Goal: Task Accomplishment & Management: Use online tool/utility

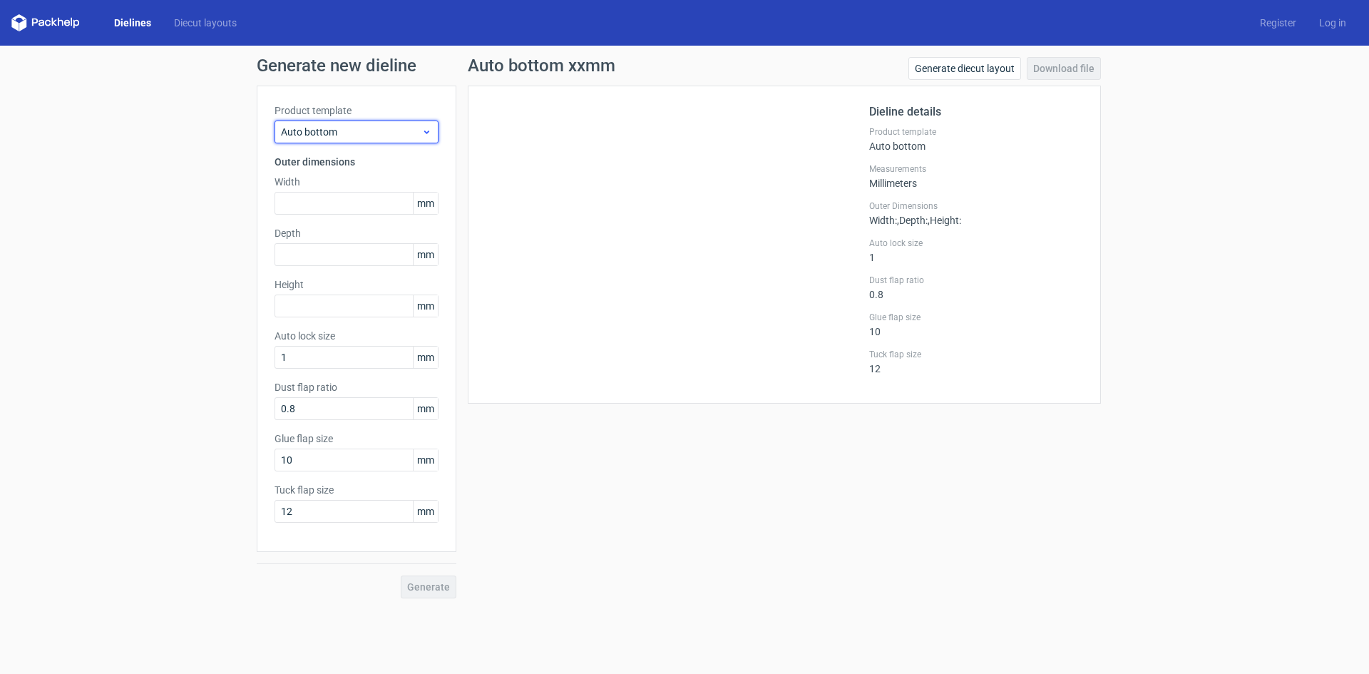
click at [426, 127] on icon at bounding box center [426, 131] width 11 height 11
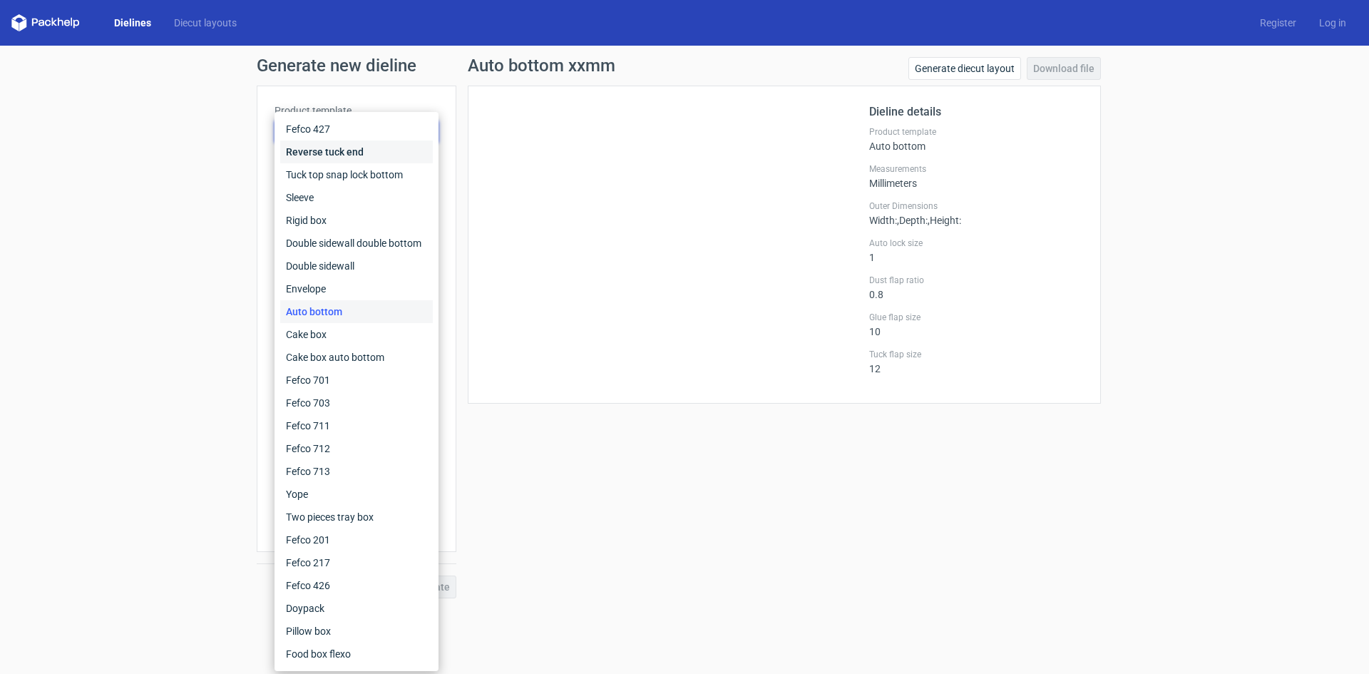
click at [366, 152] on div "Reverse tuck end" at bounding box center [356, 151] width 153 height 23
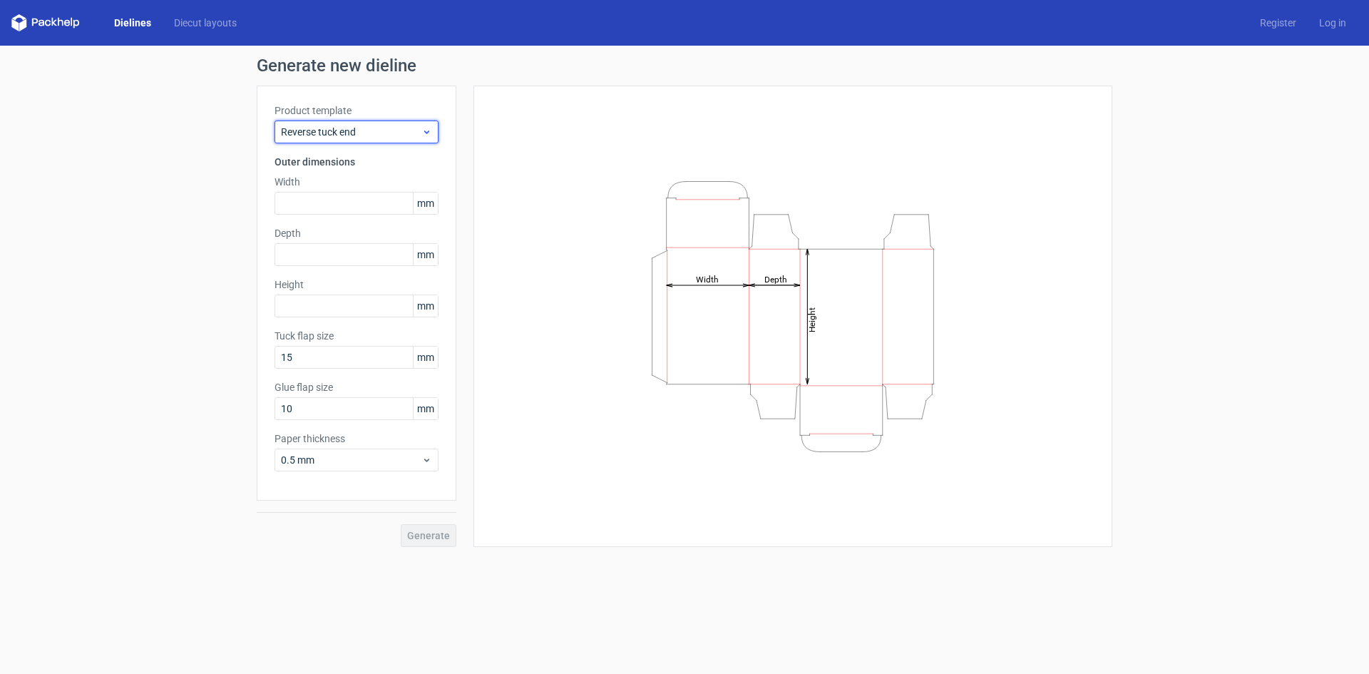
click at [430, 135] on icon at bounding box center [426, 131] width 11 height 11
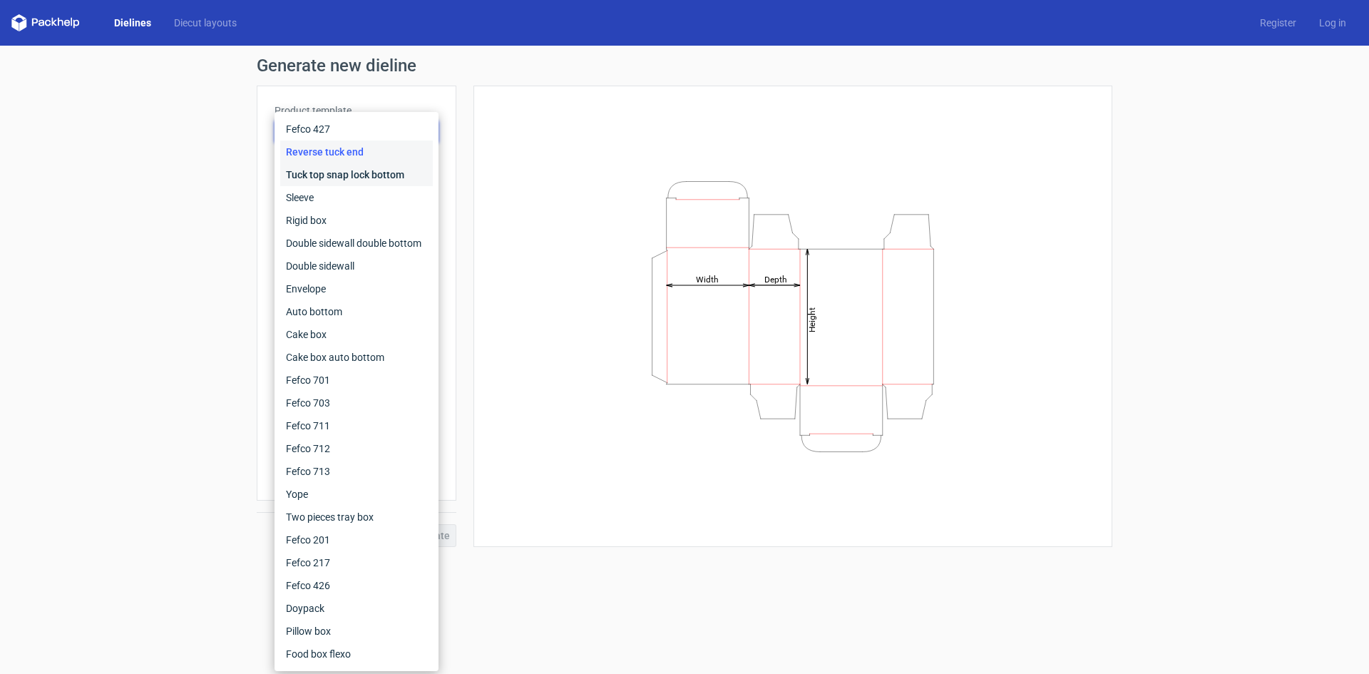
click at [351, 173] on div "Tuck top snap lock bottom" at bounding box center [356, 174] width 153 height 23
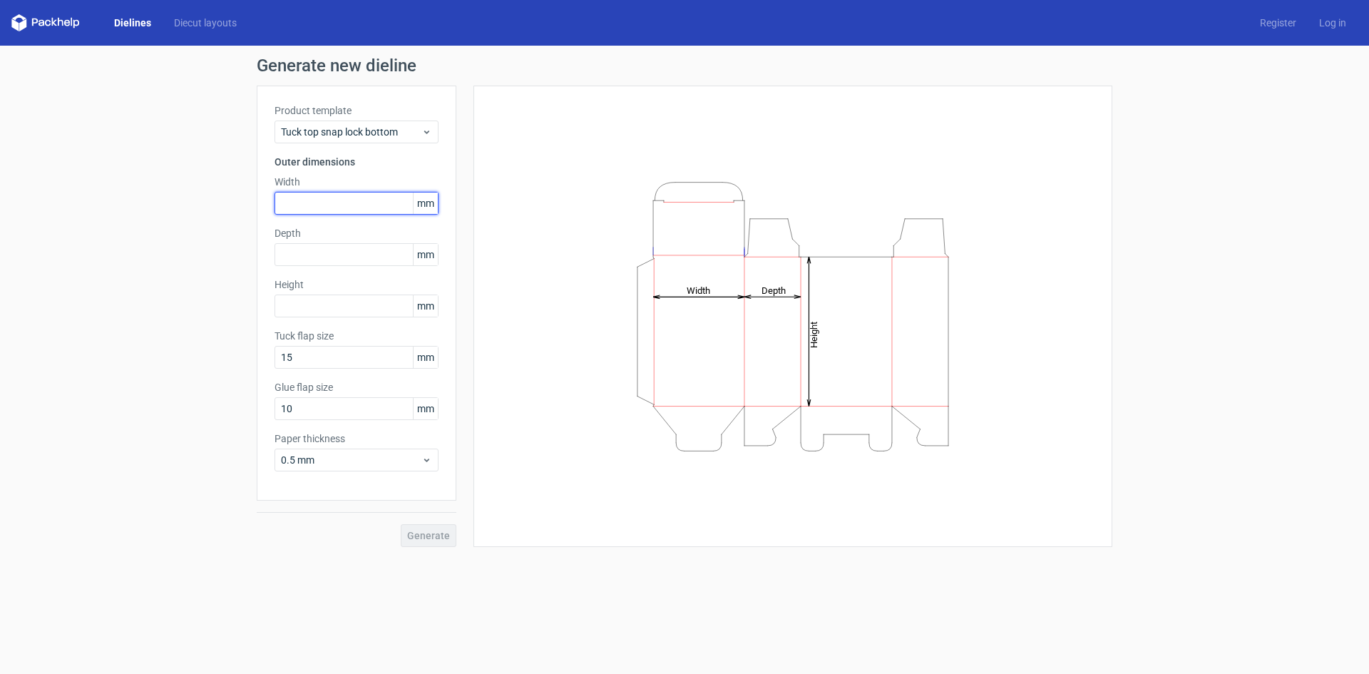
click at [303, 204] on input "text" at bounding box center [356, 203] width 164 height 23
type input "90"
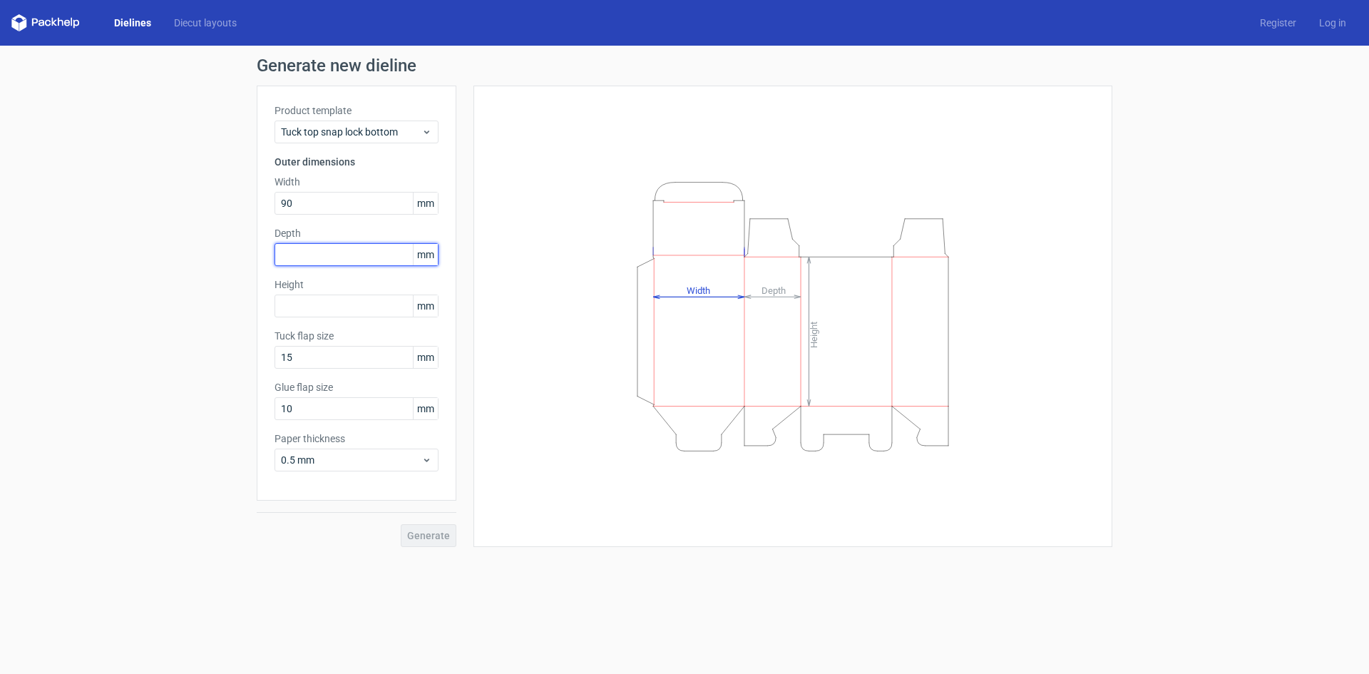
click at [292, 257] on input "text" at bounding box center [356, 254] width 164 height 23
click at [291, 292] on div "Product template Tuck top snap lock bottom Outer dimensions Width 90 mm Depth 1…" at bounding box center [357, 293] width 200 height 415
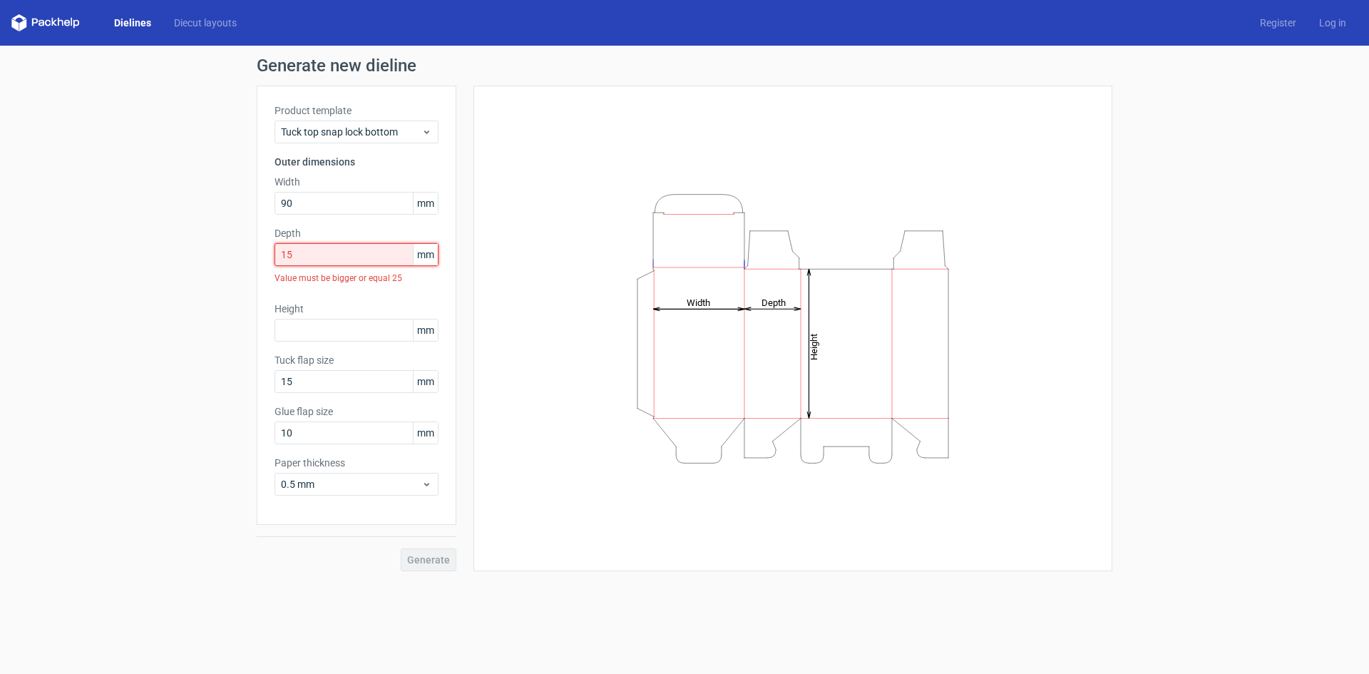
click at [314, 257] on input "15" at bounding box center [356, 254] width 164 height 23
click at [335, 225] on div "Product template Tuck top snap lock bottom Outer dimensions Width 90 mm Depth 1…" at bounding box center [357, 305] width 200 height 439
click at [309, 255] on input "15" at bounding box center [356, 254] width 164 height 23
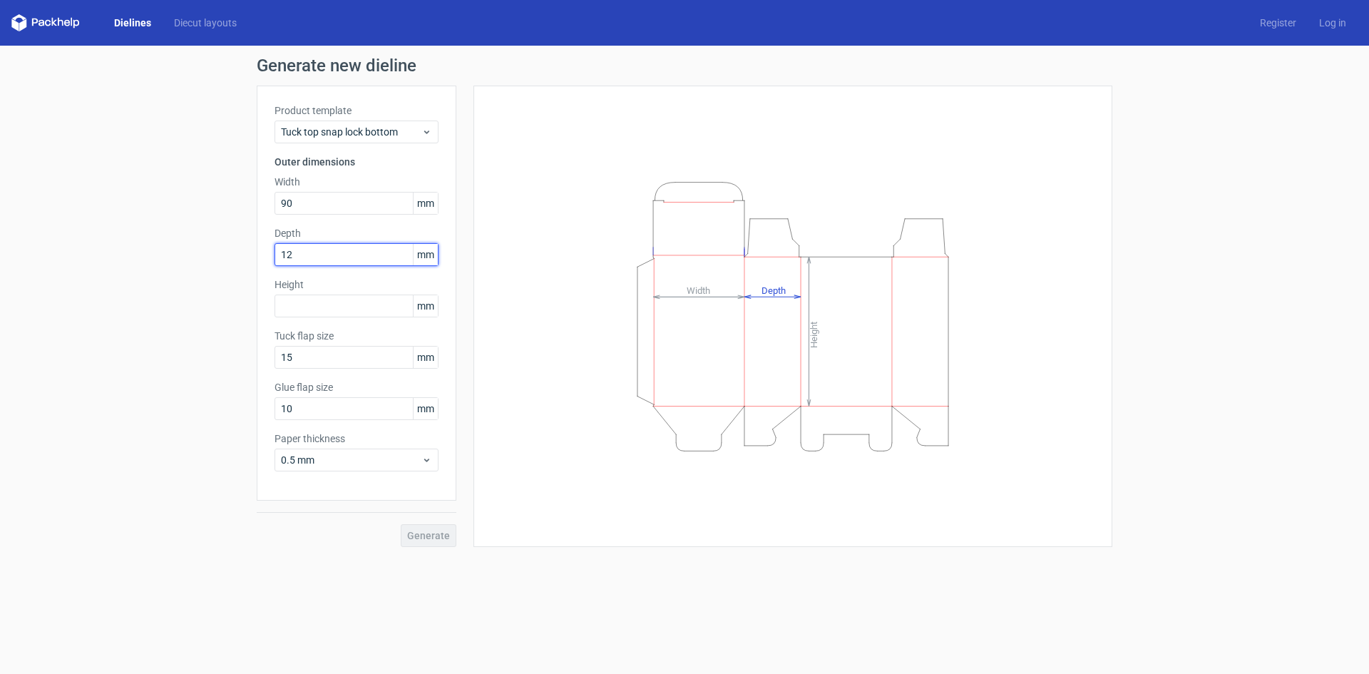
type input "1"
click at [401, 276] on div "Product template Tuck top snap lock bottom Outer dimensions Width 90 mm Depth 2…" at bounding box center [357, 293] width 200 height 415
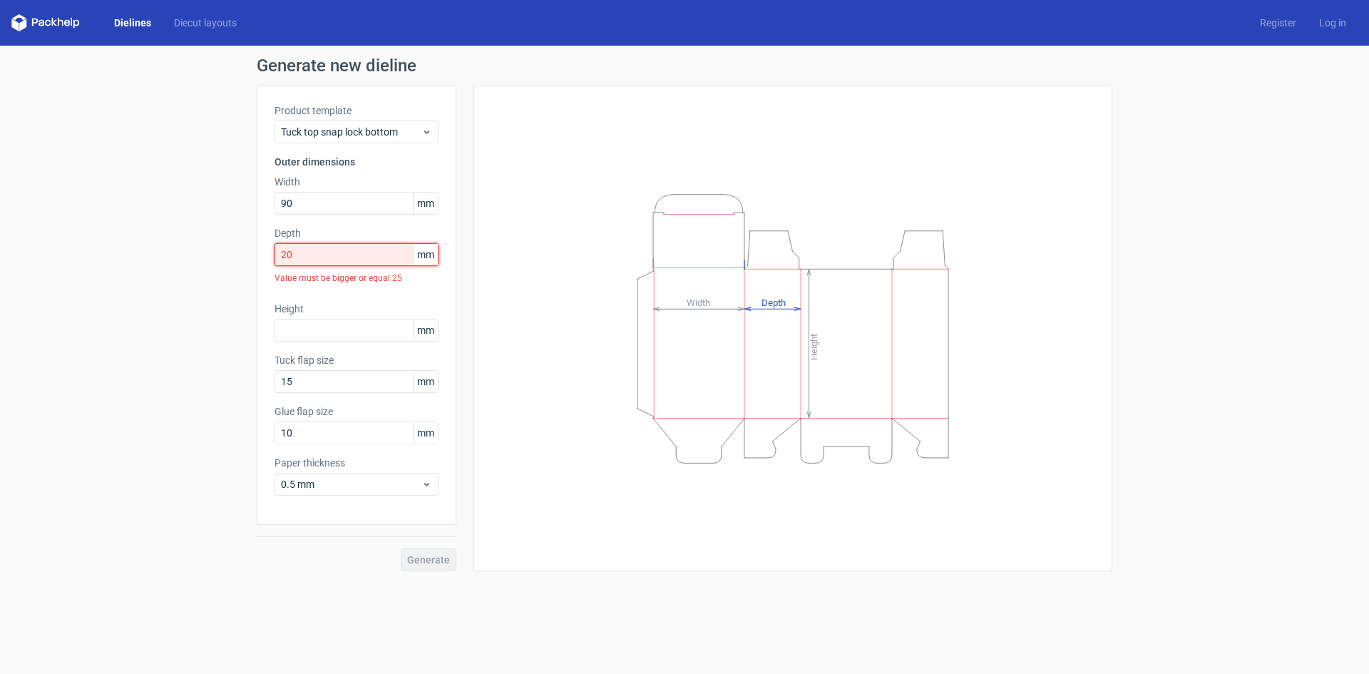
drag, startPoint x: 322, startPoint y: 263, endPoint x: 256, endPoint y: 251, distance: 66.7
click at [256, 251] on div "Generate new dieline Product template Tuck top snap lock bottom Outer dimension…" at bounding box center [684, 314] width 1369 height 537
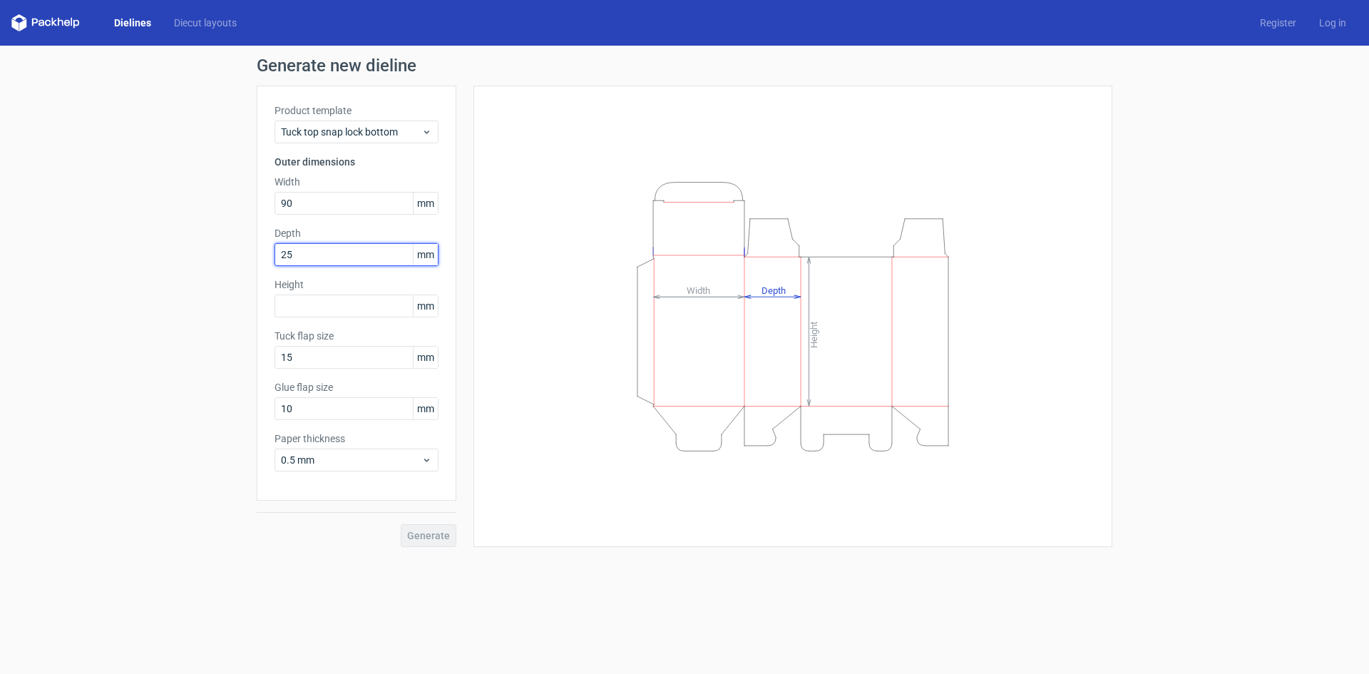
type input "25"
click at [371, 284] on label "Height" at bounding box center [356, 284] width 164 height 14
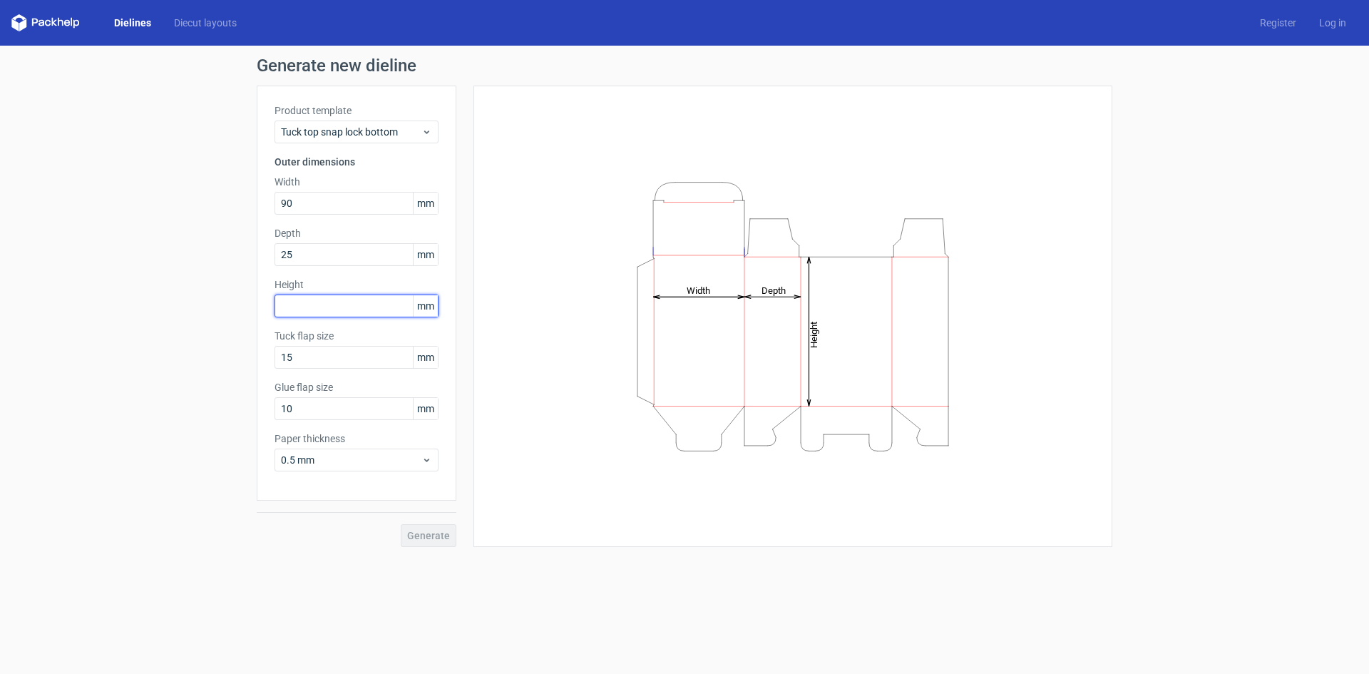
click at [300, 307] on input "text" at bounding box center [356, 305] width 164 height 23
type input "90"
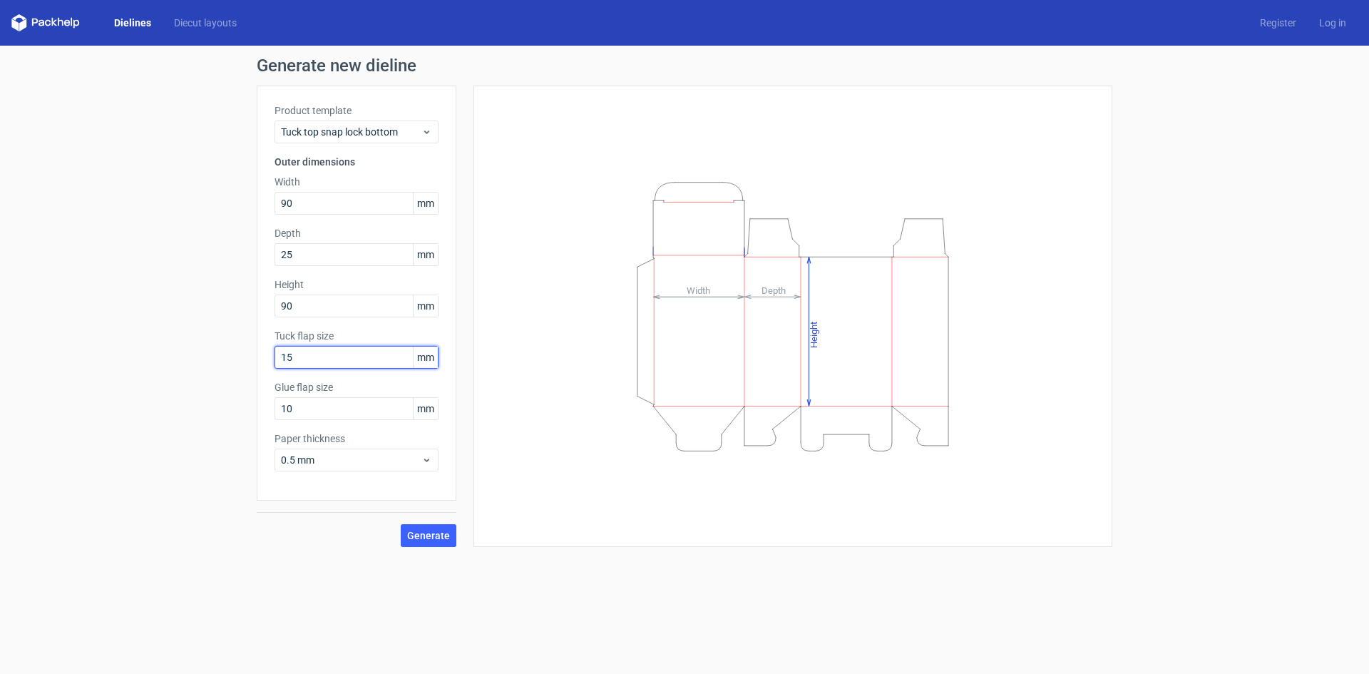
click at [299, 359] on input "15" at bounding box center [356, 357] width 164 height 23
drag, startPoint x: 302, startPoint y: 359, endPoint x: 272, endPoint y: 364, distance: 29.5
click at [272, 364] on div "Product template Tuck top snap lock bottom Outer dimensions Width 90 mm Depth 2…" at bounding box center [357, 293] width 200 height 415
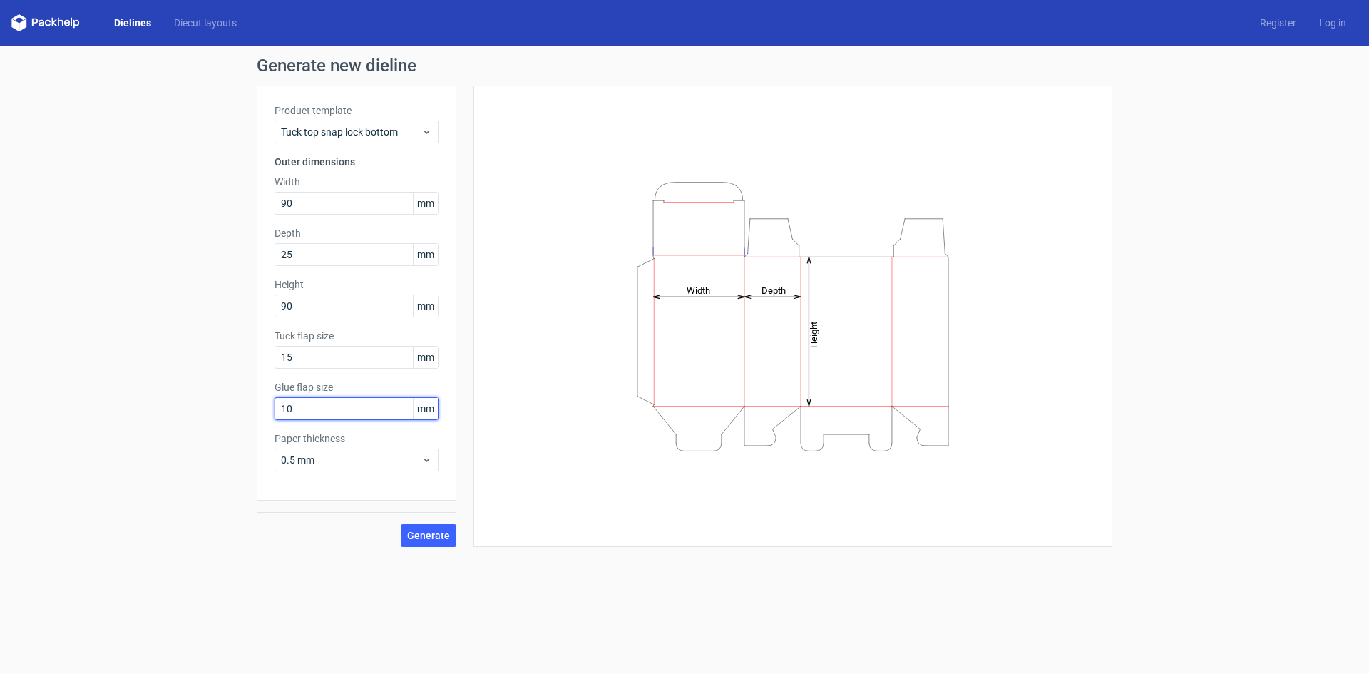
click at [304, 410] on input "10" at bounding box center [356, 408] width 164 height 23
drag, startPoint x: 296, startPoint y: 407, endPoint x: 267, endPoint y: 405, distance: 29.3
click at [267, 405] on div "Product template Tuck top snap lock bottom Outer dimensions Width 90 mm Depth 2…" at bounding box center [357, 293] width 200 height 415
type input "15"
click at [434, 531] on span "Generate" at bounding box center [428, 535] width 43 height 10
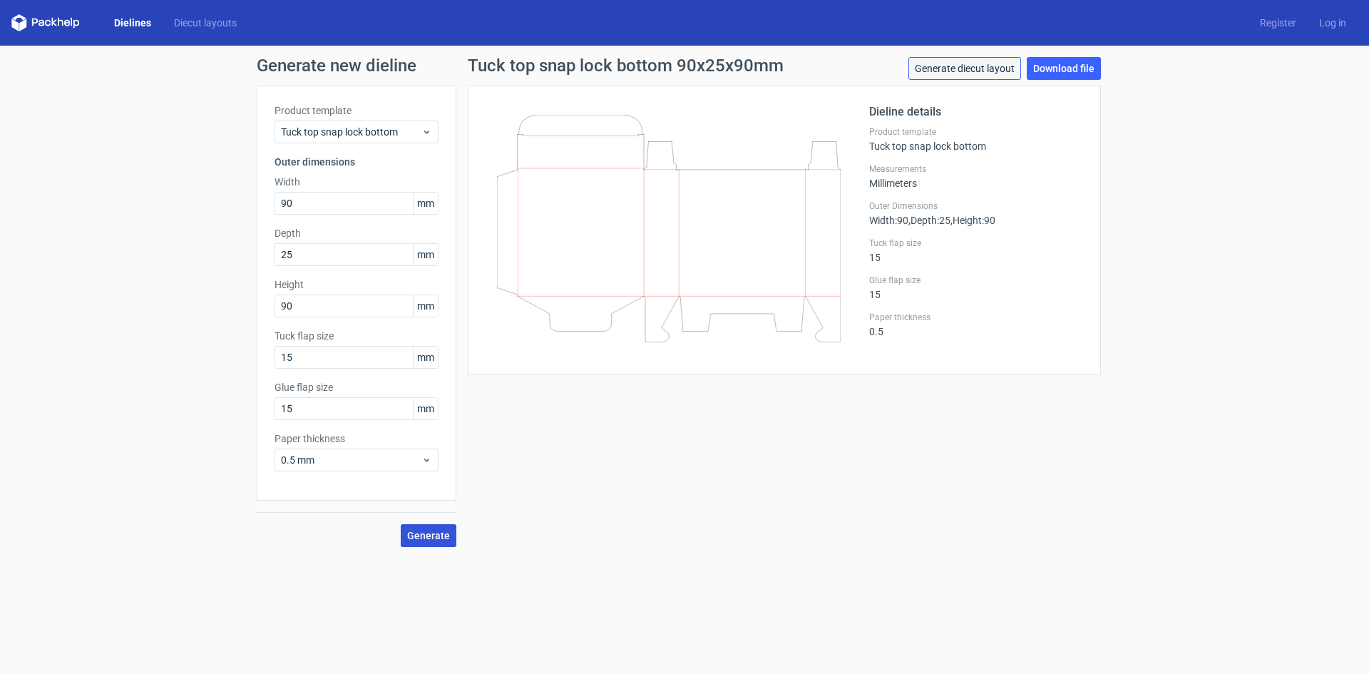
click at [963, 69] on link "Generate diecut layout" at bounding box center [964, 68] width 113 height 23
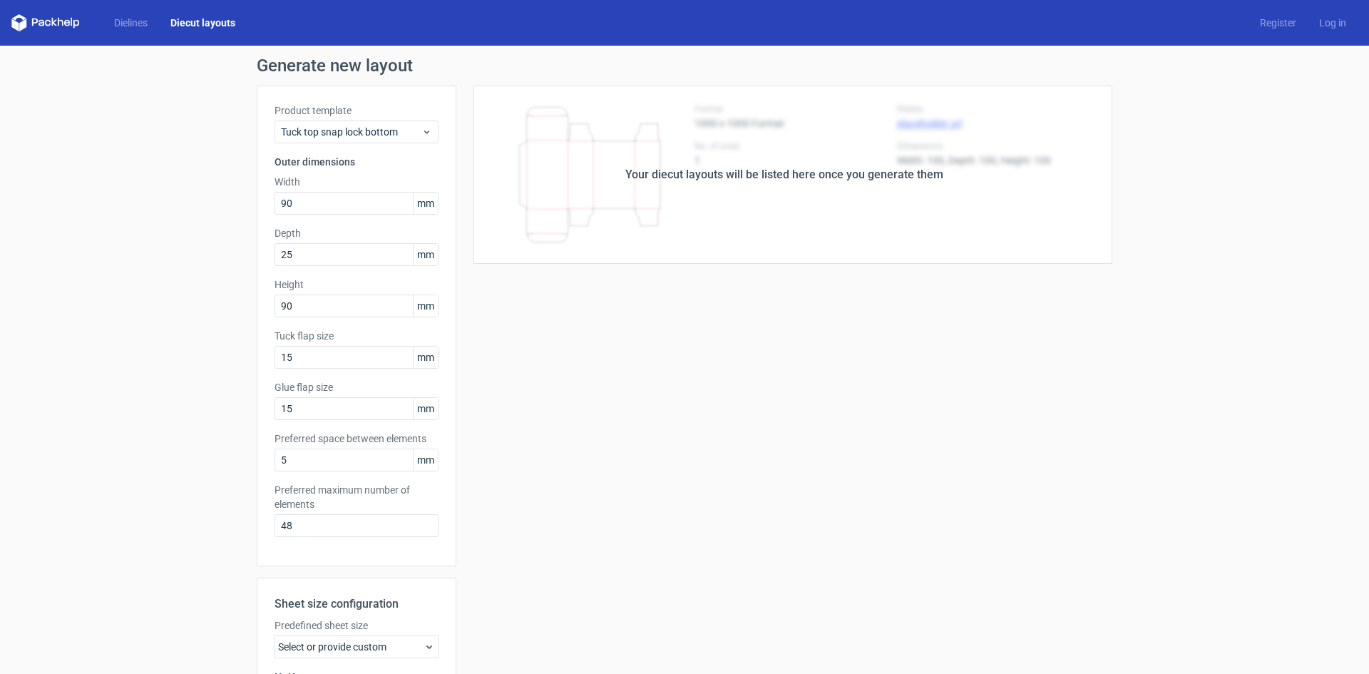
click at [739, 429] on div "Your diecut layouts will be listed here once you generate them Height Depth Wid…" at bounding box center [784, 473] width 656 height 774
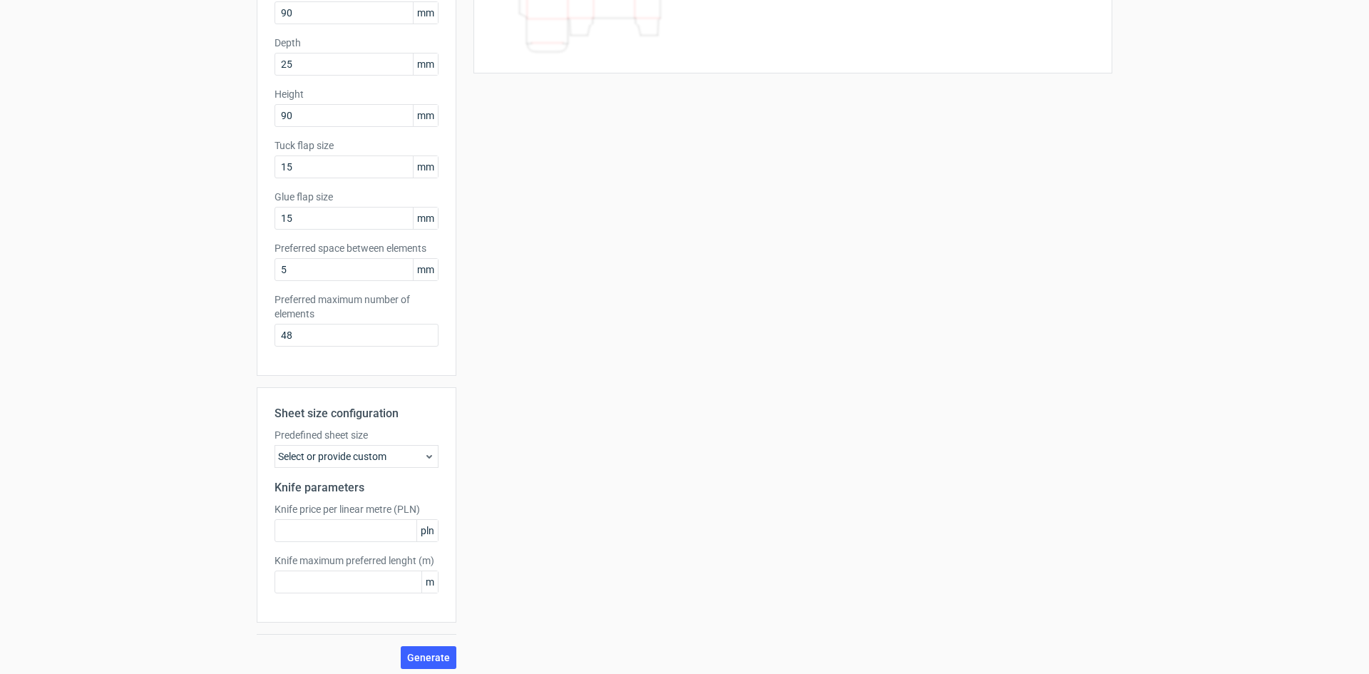
scroll to position [197, 0]
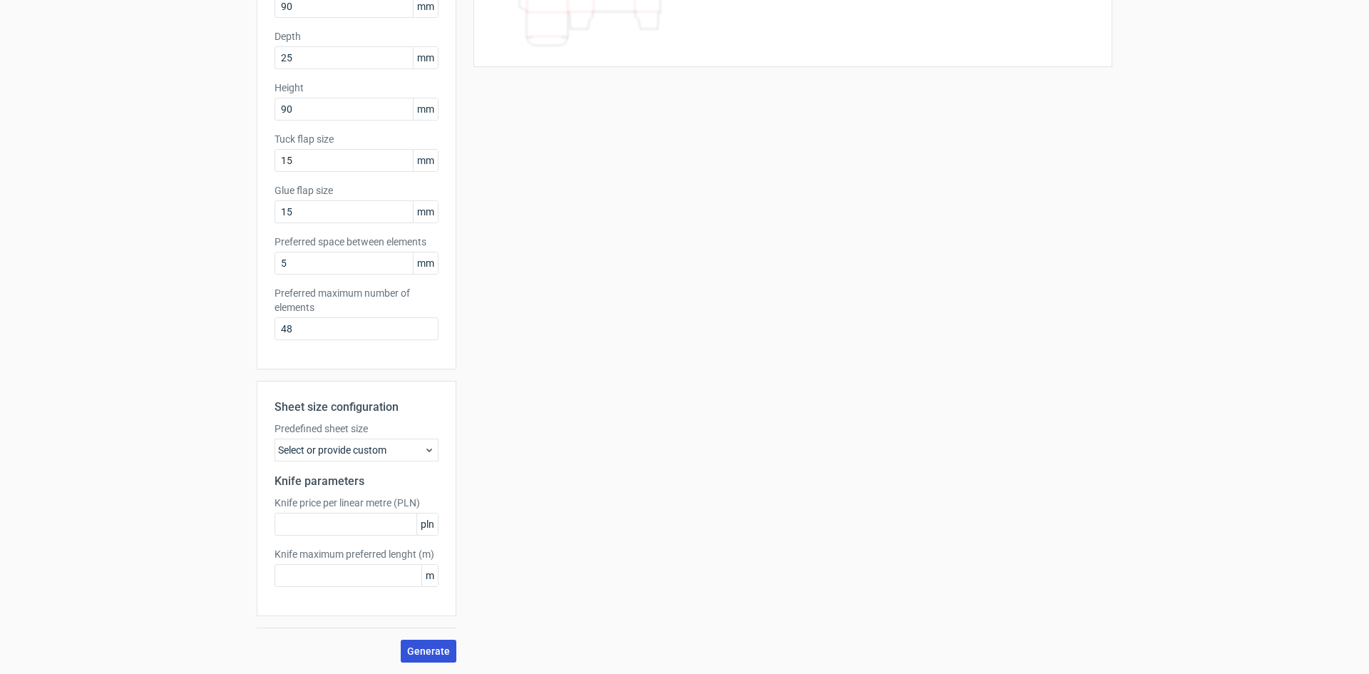
click at [434, 647] on span "Generate" at bounding box center [428, 651] width 43 height 10
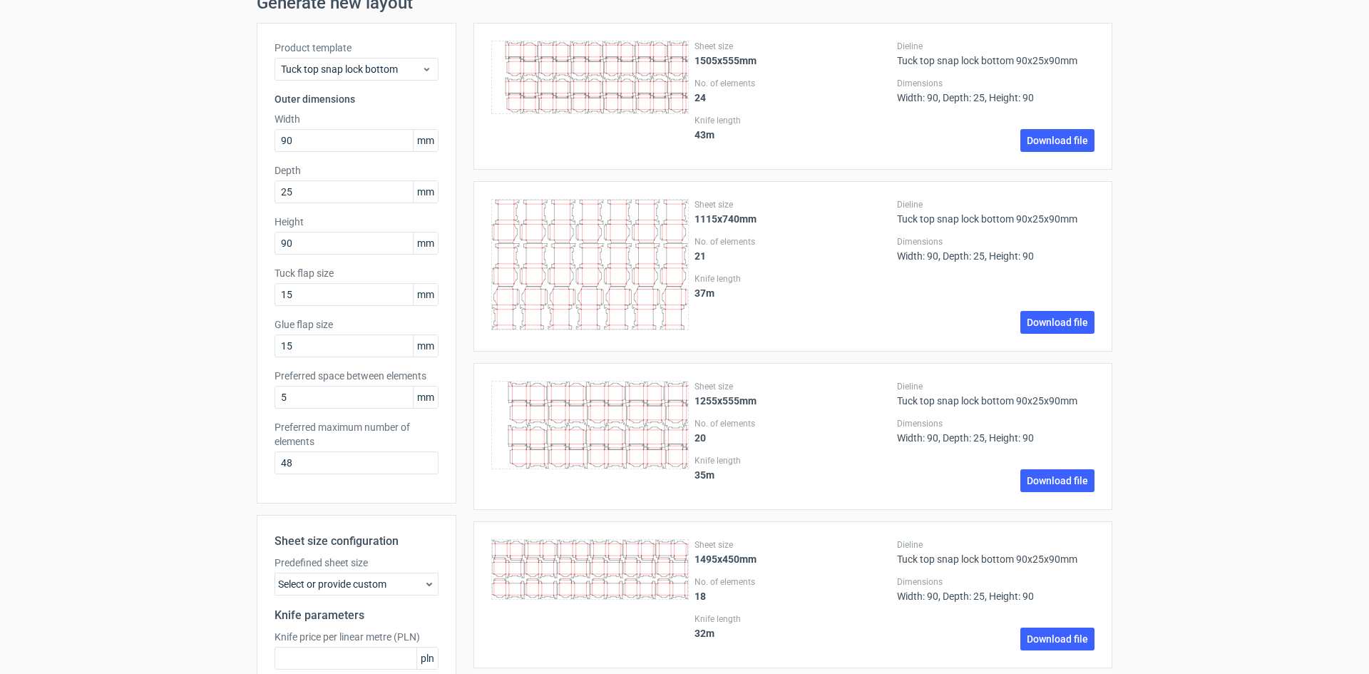
scroll to position [71, 0]
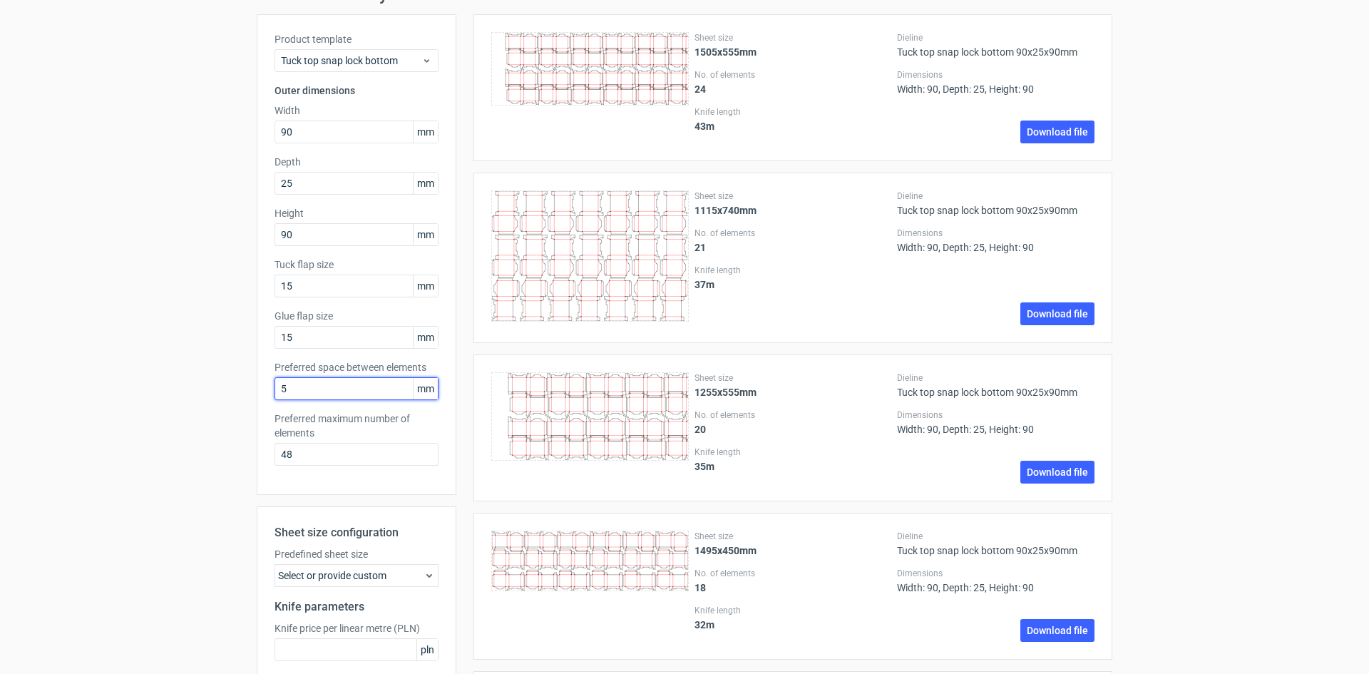
drag, startPoint x: 304, startPoint y: 389, endPoint x: 232, endPoint y: 383, distance: 71.6
click at [327, 450] on input "48" at bounding box center [356, 454] width 164 height 23
click at [308, 453] on input "48" at bounding box center [356, 454] width 164 height 23
drag, startPoint x: 329, startPoint y: 453, endPoint x: 266, endPoint y: 439, distance: 64.3
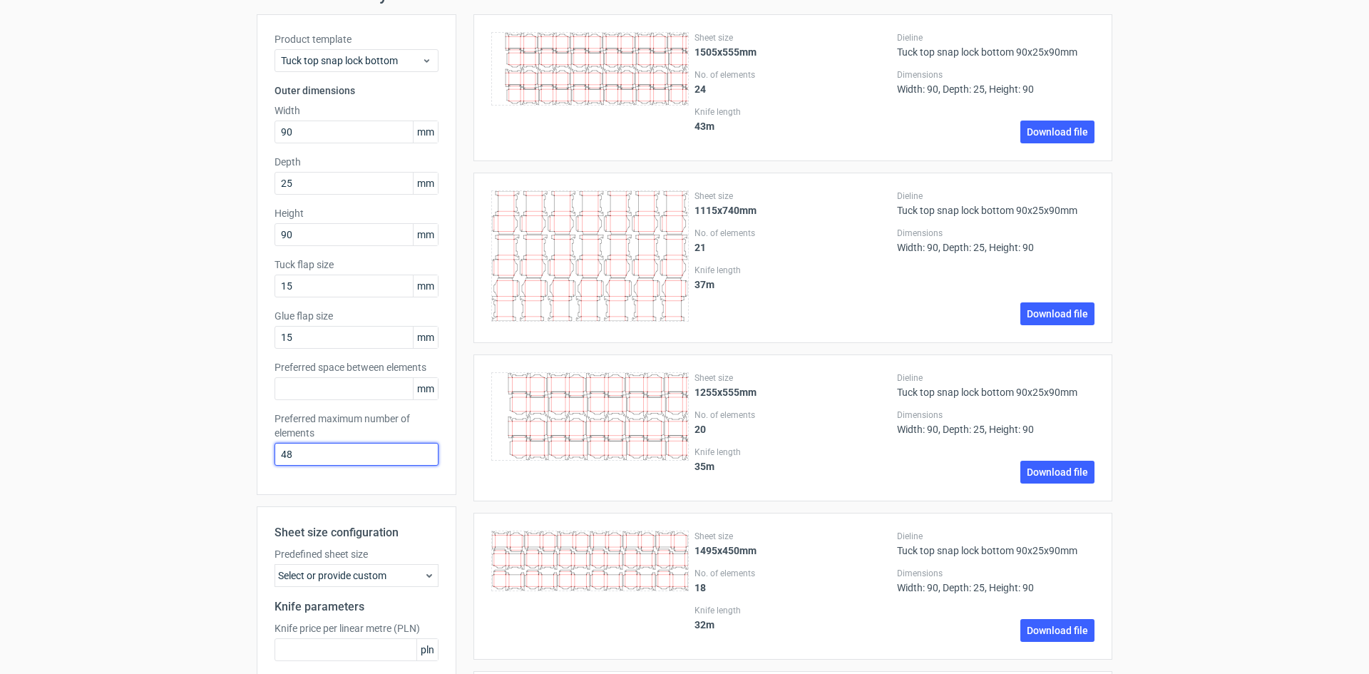
click at [266, 439] on div "Product template Tuck top snap lock bottom Outer dimensions Width 90 mm Depth 2…" at bounding box center [357, 254] width 200 height 481
click at [428, 580] on icon at bounding box center [428, 575] width 11 height 11
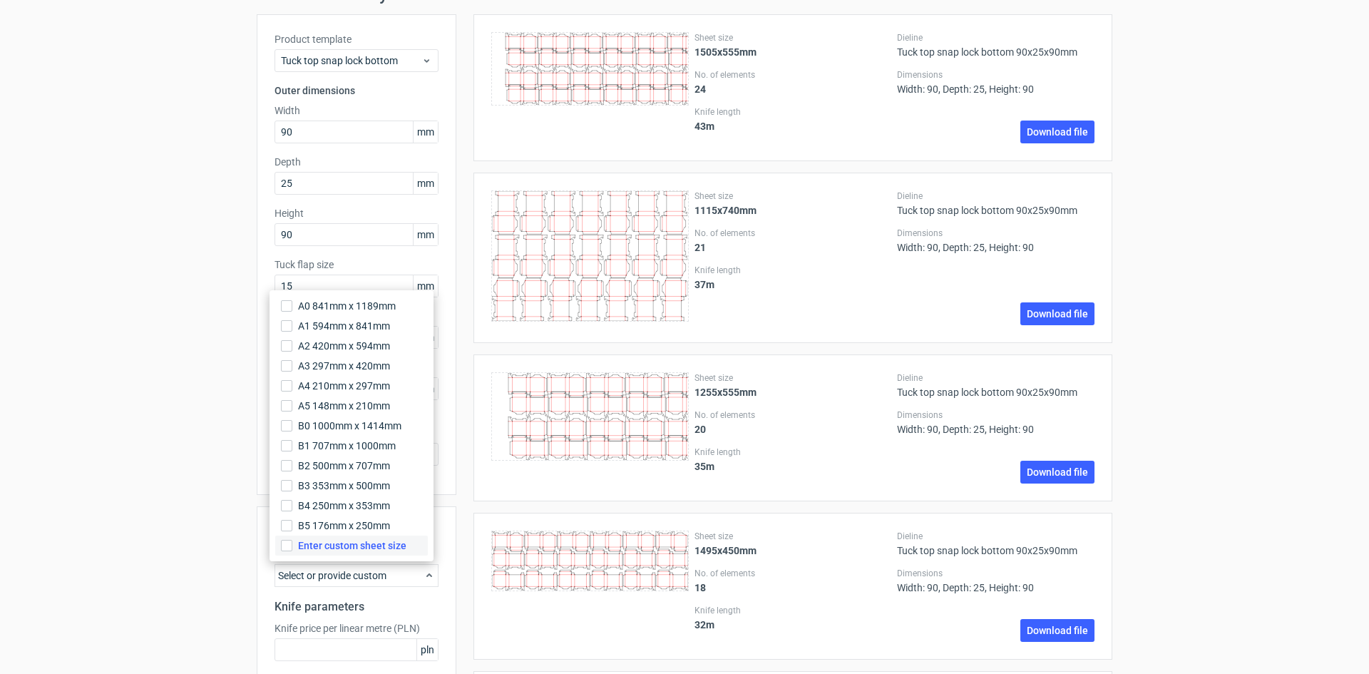
click at [317, 543] on span "Enter custom sheet size" at bounding box center [352, 545] width 108 height 14
click at [292, 543] on input "Enter custom sheet size" at bounding box center [286, 545] width 11 height 11
click at [374, 576] on div "custom" at bounding box center [356, 575] width 164 height 23
click at [456, 597] on div "Sheet size 1495x450mm No. of elements 18 Knife length 32 m Dieline Tuck top sna…" at bounding box center [784, 586] width 656 height 147
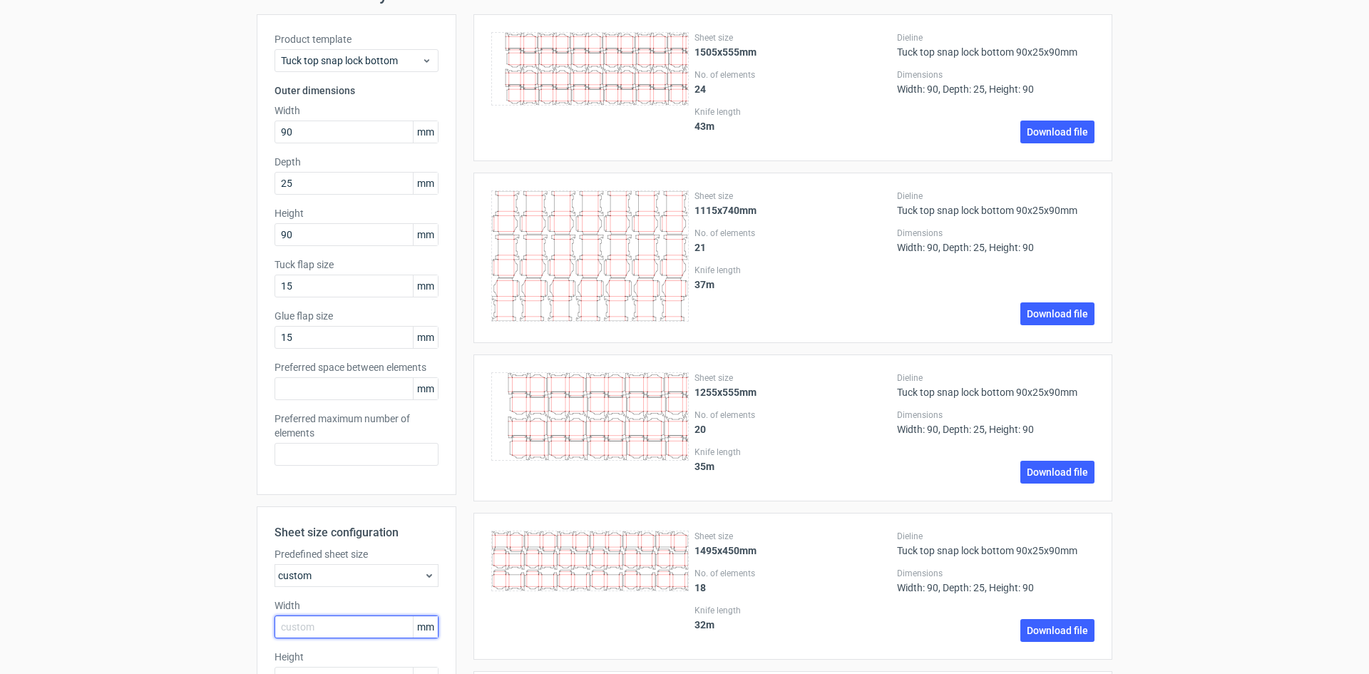
click at [298, 623] on input "text" at bounding box center [356, 626] width 164 height 23
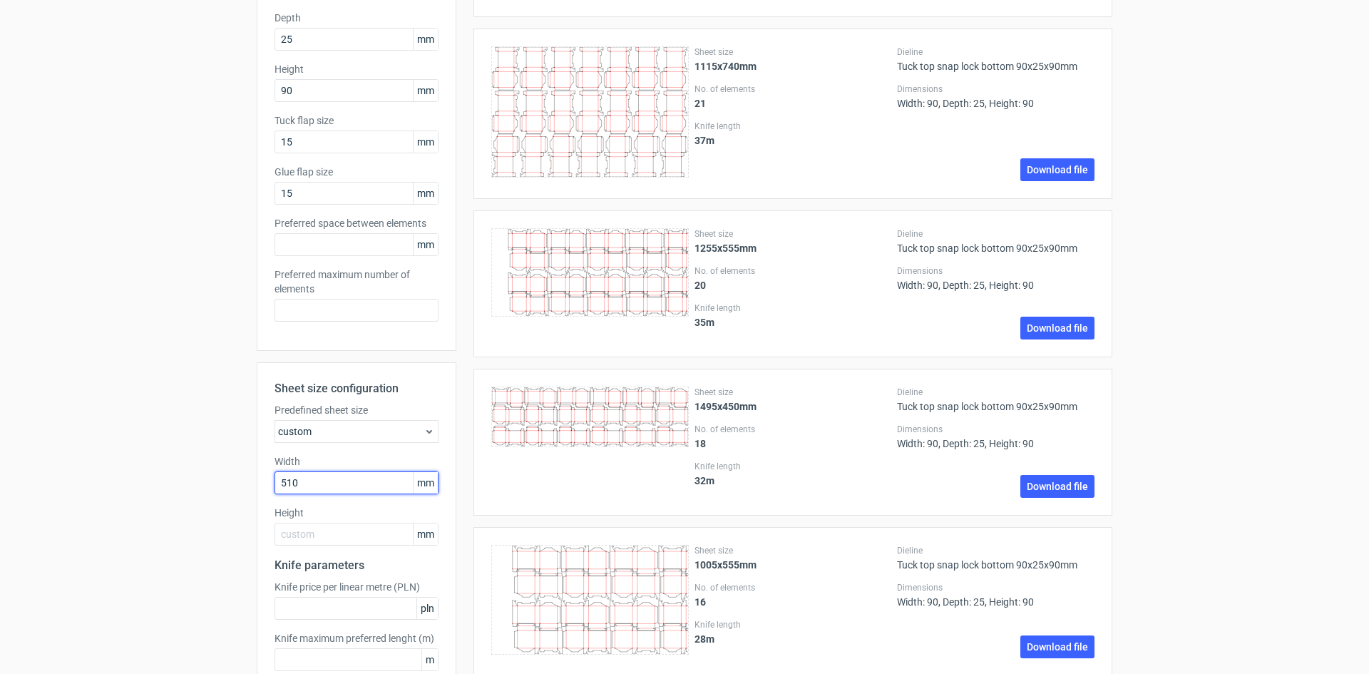
scroll to position [285, 0]
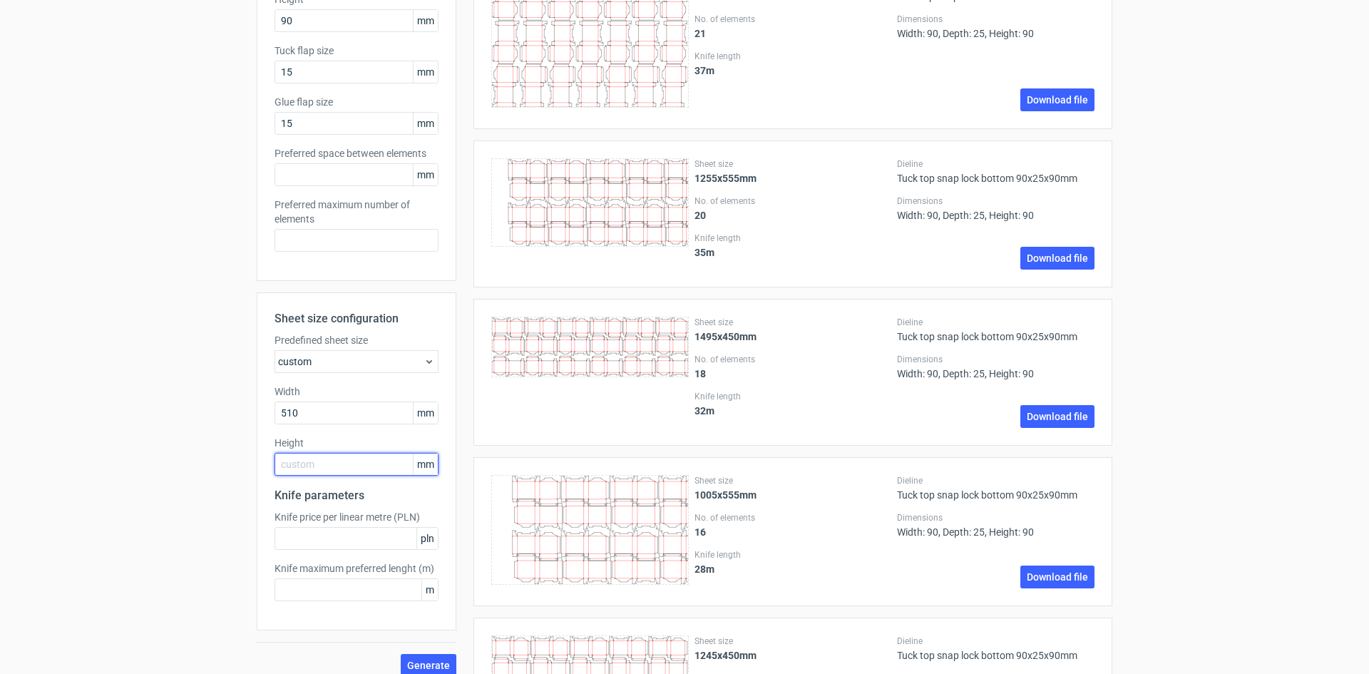
click at [292, 463] on input "text" at bounding box center [356, 464] width 164 height 23
drag, startPoint x: 307, startPoint y: 411, endPoint x: 272, endPoint y: 410, distance: 34.9
click at [274, 410] on input "510" at bounding box center [356, 412] width 164 height 23
type input "720"
click at [297, 466] on input "text" at bounding box center [356, 464] width 164 height 23
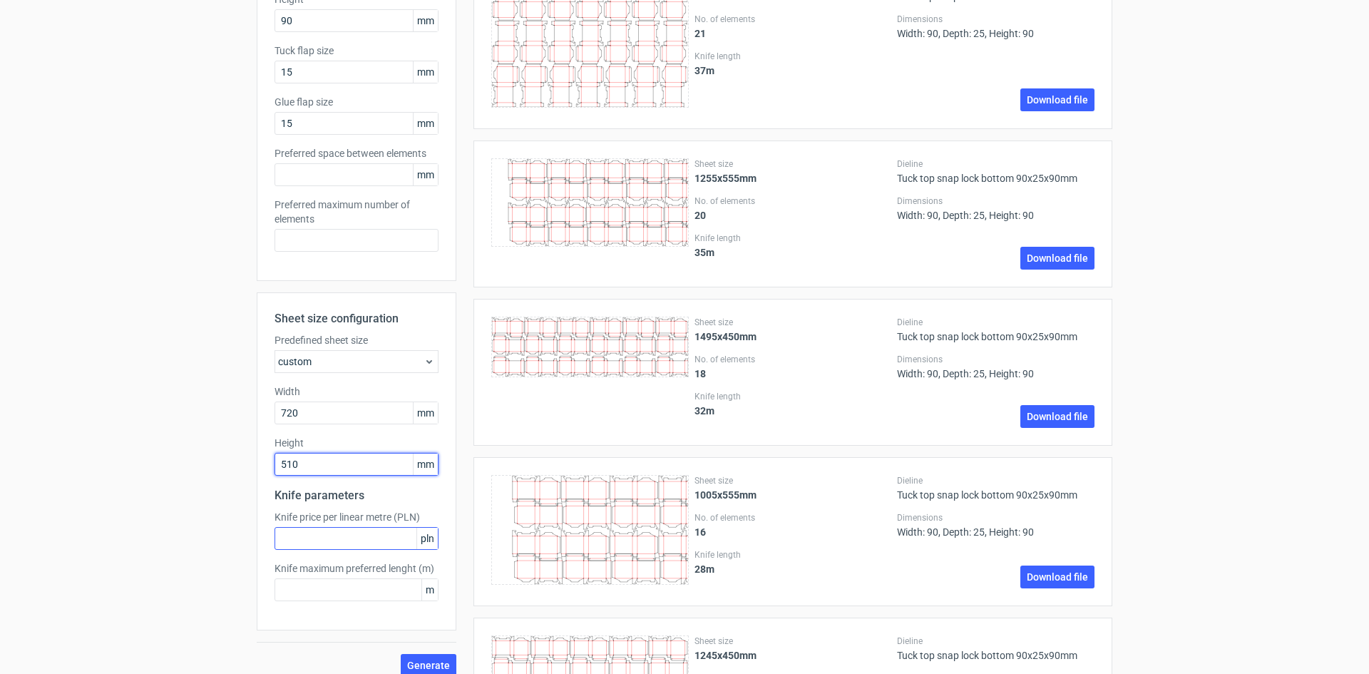
type input "510"
click at [287, 535] on input "text" at bounding box center [356, 538] width 164 height 23
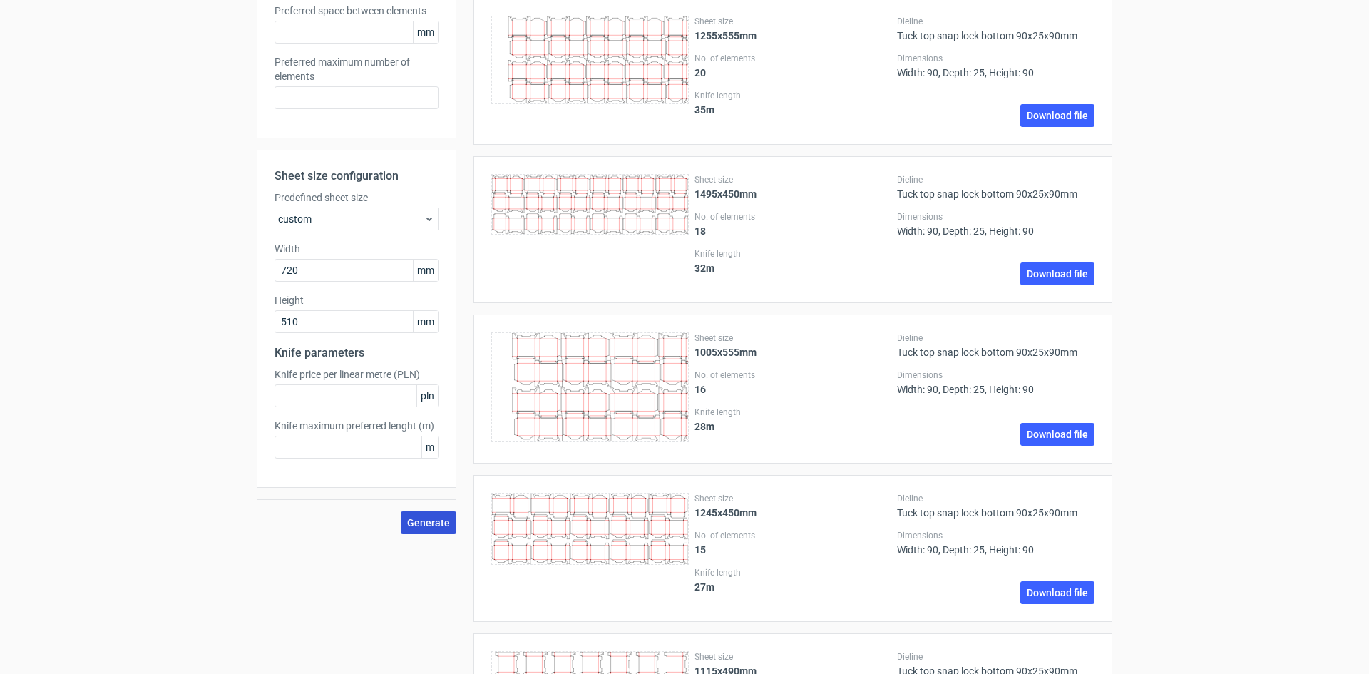
click at [425, 520] on span "Generate" at bounding box center [428, 523] width 43 height 10
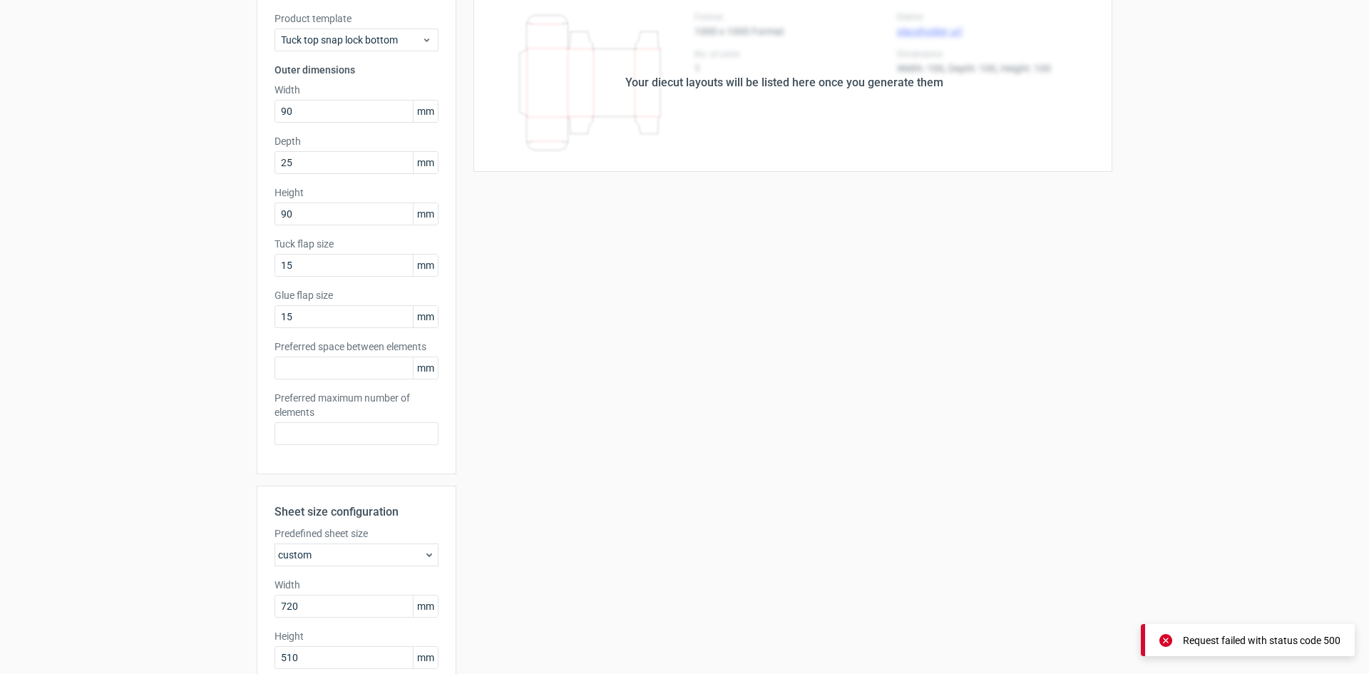
scroll to position [0, 0]
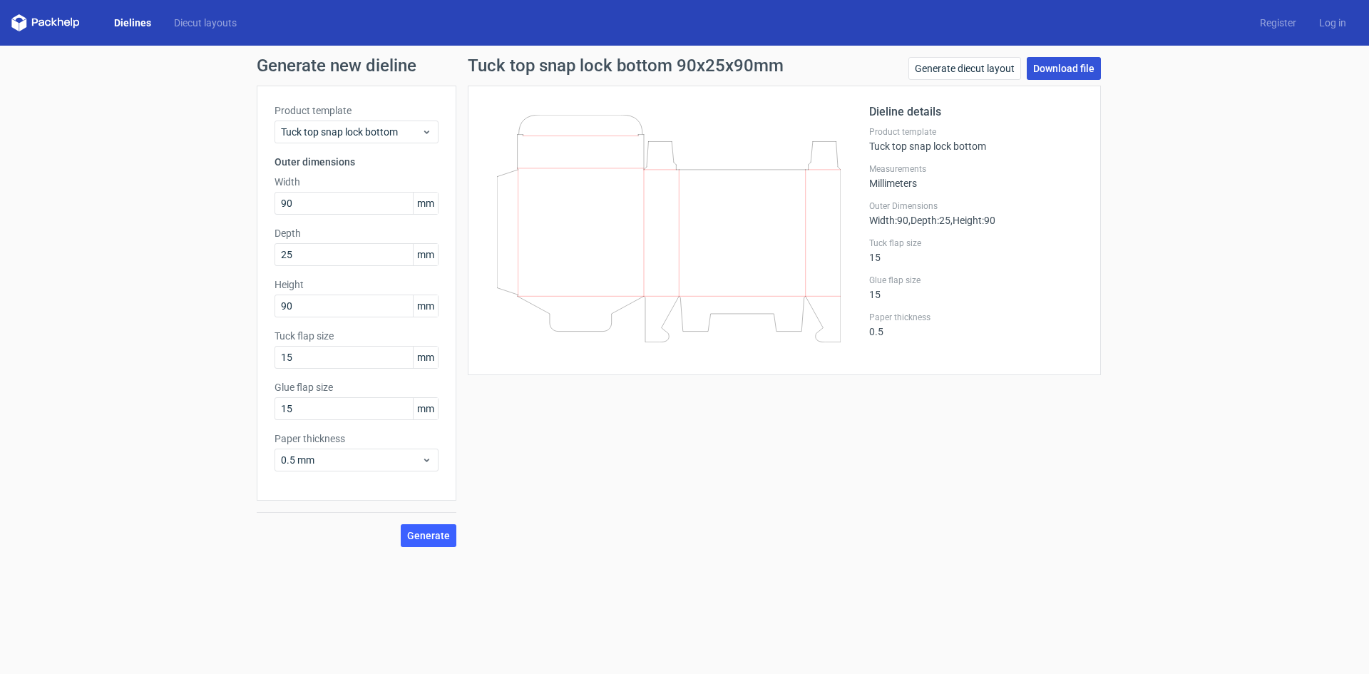
click at [1065, 61] on link "Download file" at bounding box center [1064, 68] width 74 height 23
click at [1264, 238] on div "Generate new dieline Product template Tuck top snap lock bottom Outer dimension…" at bounding box center [684, 302] width 1369 height 513
click at [980, 67] on link "Generate diecut layout" at bounding box center [964, 68] width 113 height 23
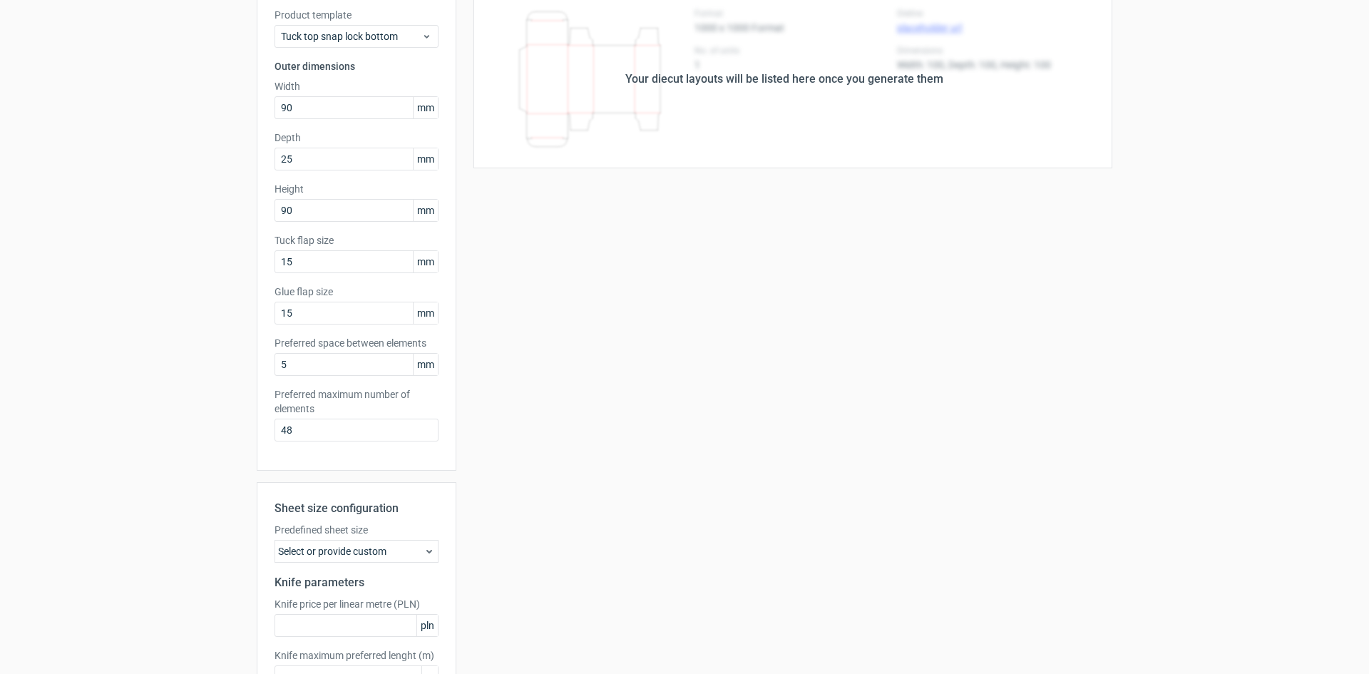
scroll to position [197, 0]
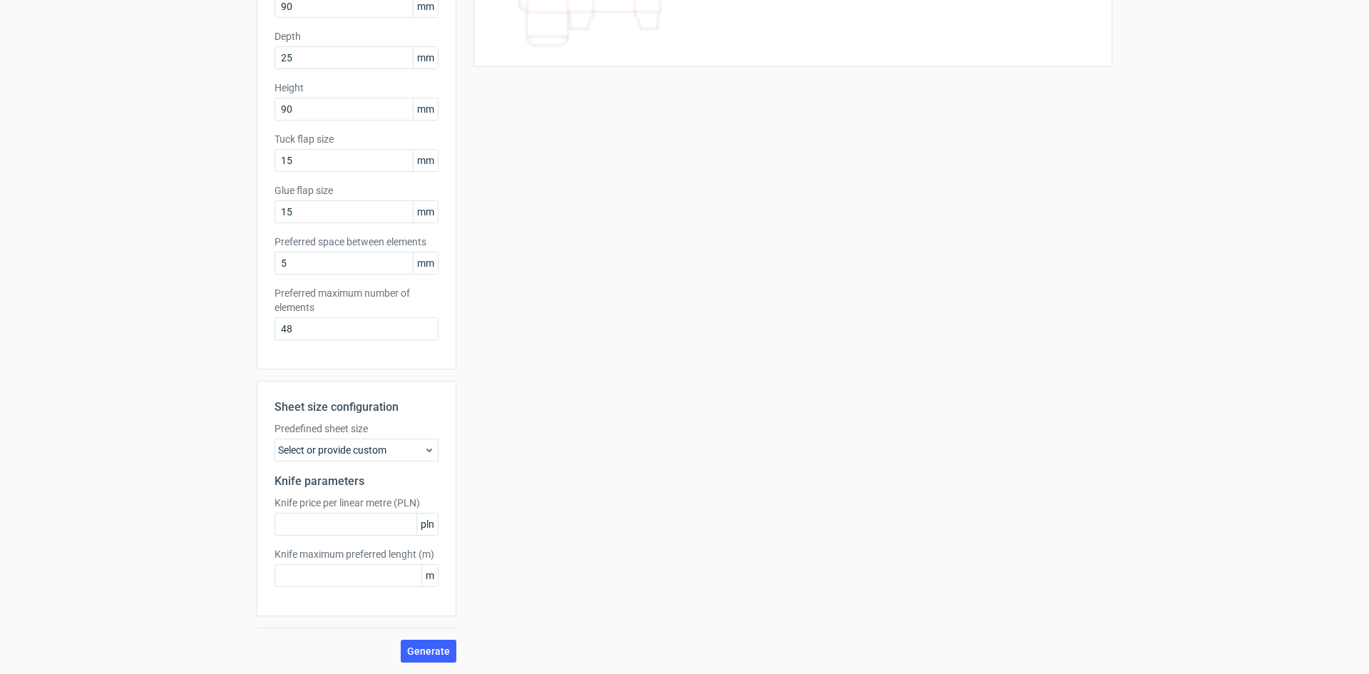
click at [427, 446] on icon at bounding box center [428, 449] width 11 height 11
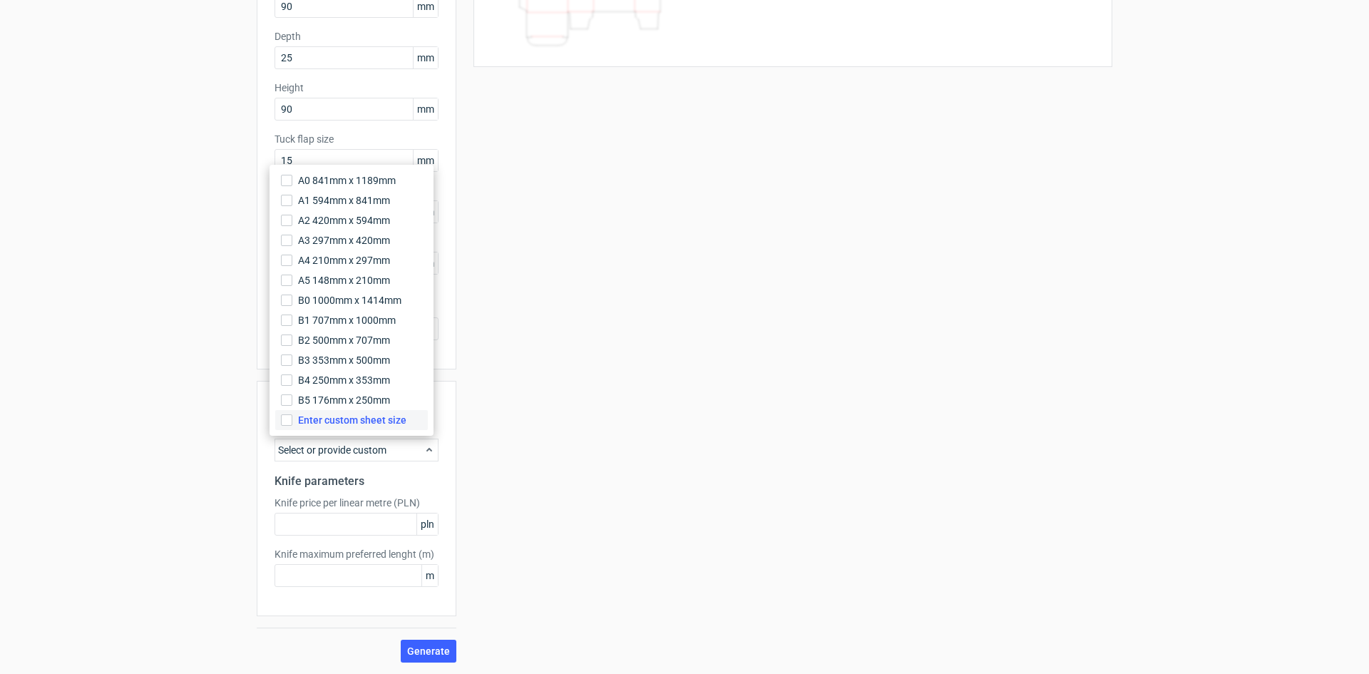
click at [279, 415] on label "Enter custom sheet size" at bounding box center [351, 420] width 153 height 20
click at [281, 415] on input "Enter custom sheet size" at bounding box center [286, 419] width 11 height 11
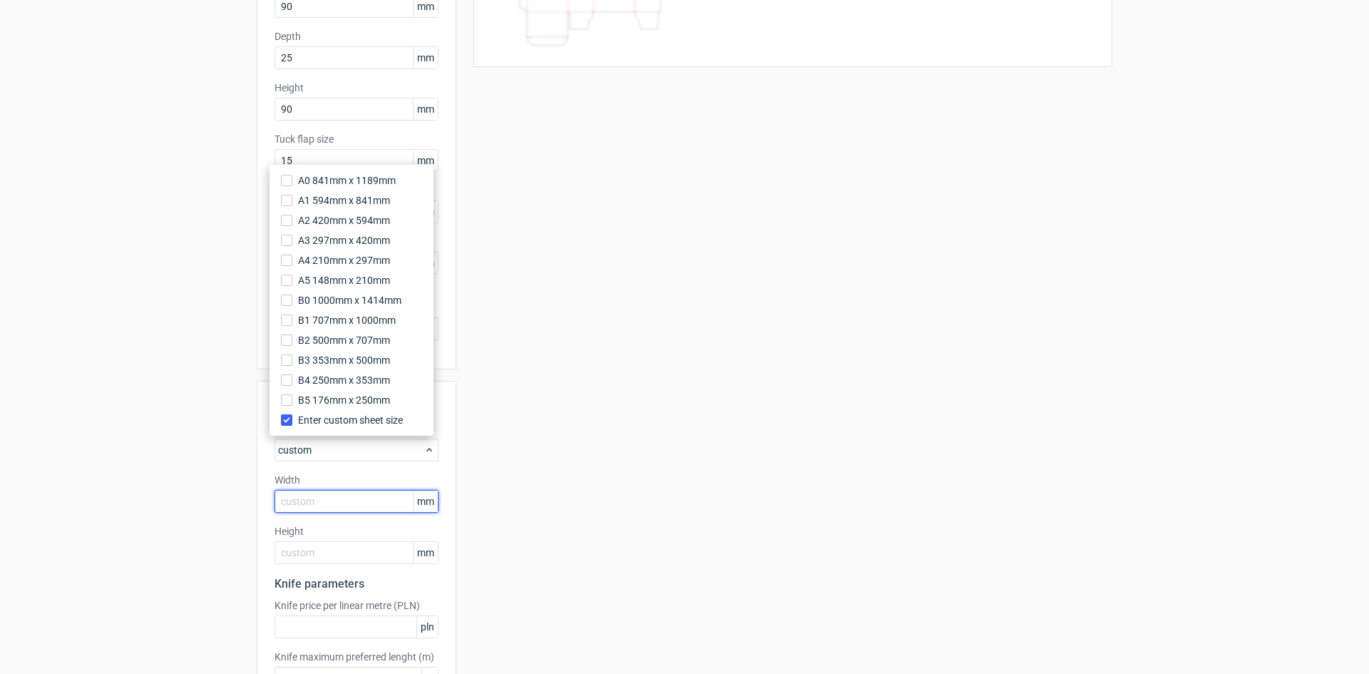
click at [291, 501] on input "text" at bounding box center [356, 501] width 164 height 23
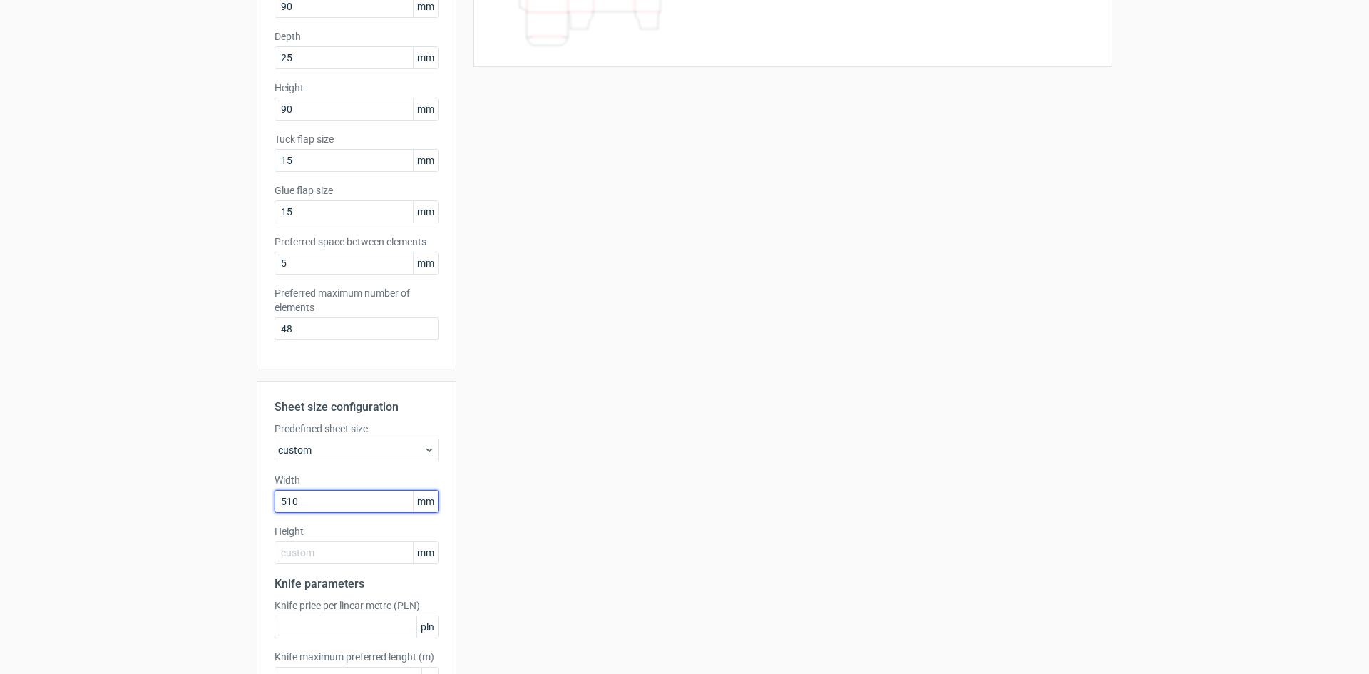
drag, startPoint x: 308, startPoint y: 503, endPoint x: 151, endPoint y: 468, distance: 160.9
click at [151, 468] on div "Generate new layout Product template Tuck top snap lock bottom Outer dimensions…" at bounding box center [684, 313] width 1369 height 928
type input "720"
click at [309, 548] on input "text" at bounding box center [356, 552] width 164 height 23
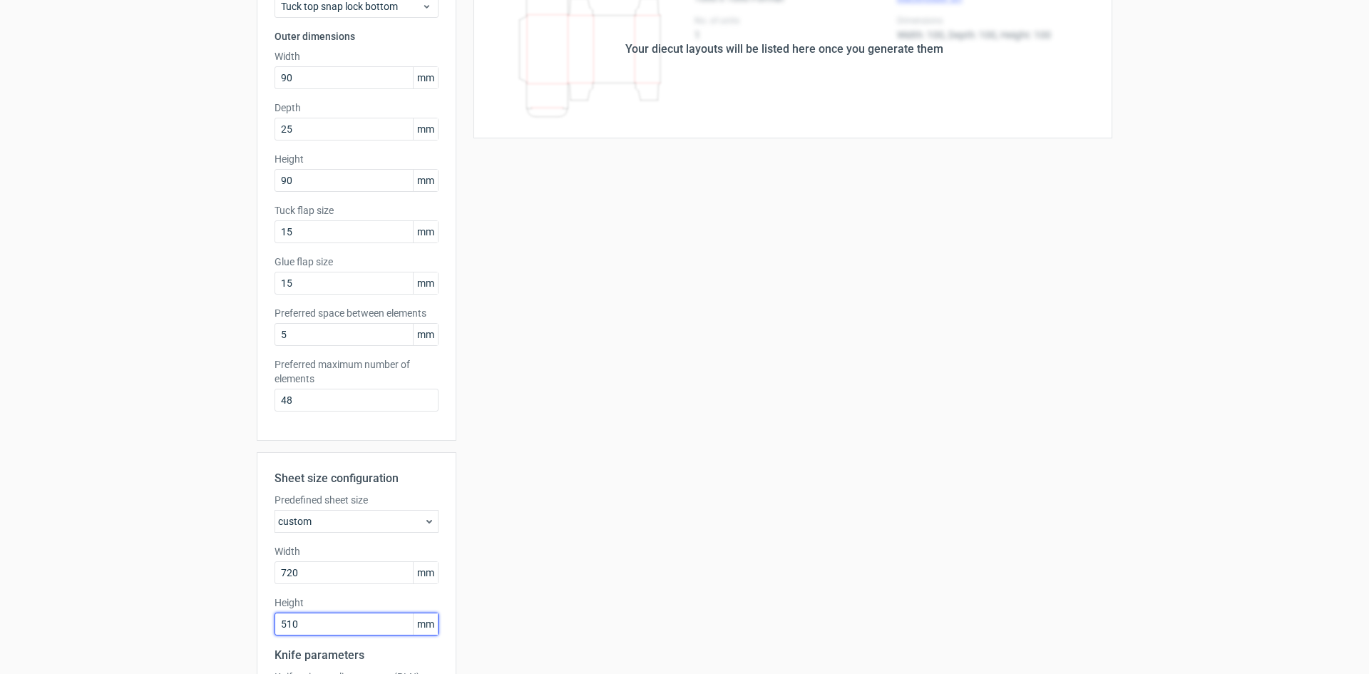
scroll to position [299, 0]
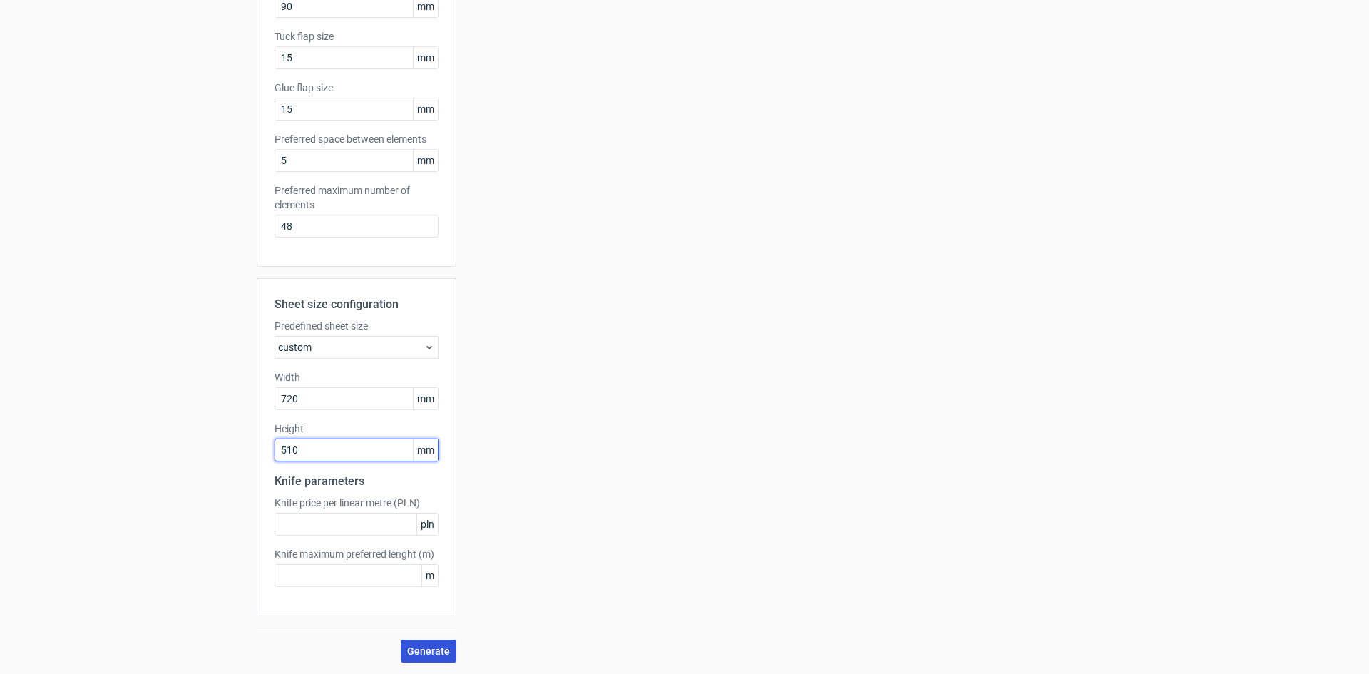
type input "510"
click at [426, 647] on span "Generate" at bounding box center [428, 651] width 43 height 10
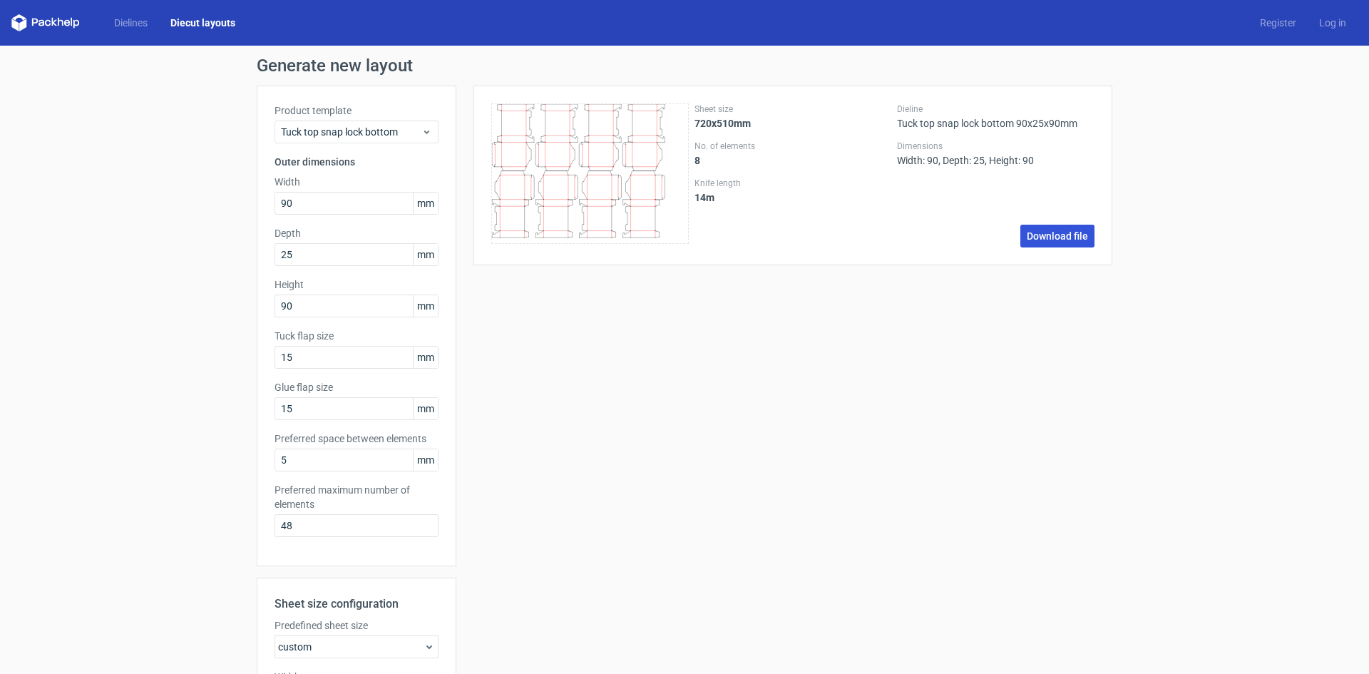
click at [1045, 238] on link "Download file" at bounding box center [1057, 236] width 74 height 23
